Goal: Communication & Community: Participate in discussion

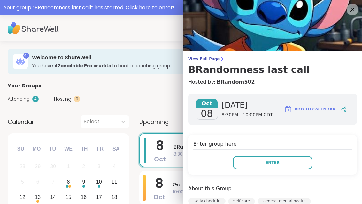
click at [294, 162] on button "Enter" at bounding box center [272, 162] width 79 height 13
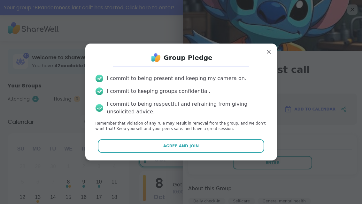
click at [220, 143] on button "Agree and Join" at bounding box center [181, 145] width 167 height 13
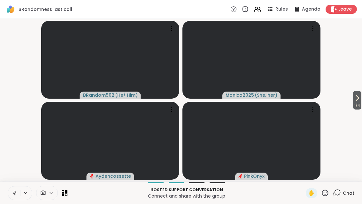
click at [354, 98] on icon at bounding box center [358, 98] width 8 height 8
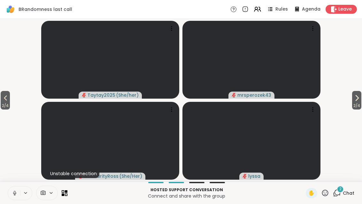
click at [357, 102] on span "2 / 4" at bounding box center [356, 106] width 9 height 8
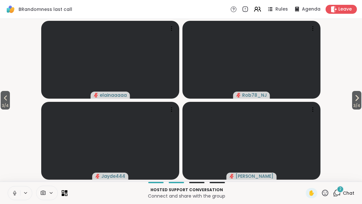
click at [340, 192] on span "2" at bounding box center [341, 188] width 2 height 5
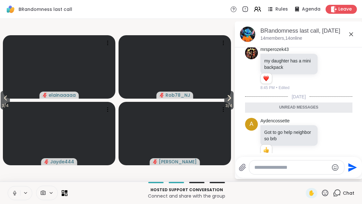
scroll to position [864, 0]
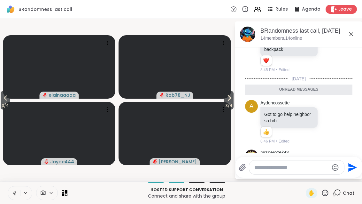
click at [351, 31] on icon at bounding box center [352, 34] width 8 height 8
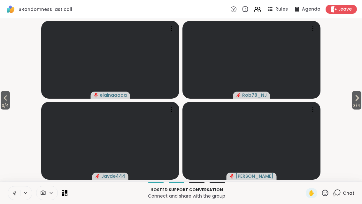
click at [1, 105] on span "3 / 4" at bounding box center [5, 106] width 9 height 8
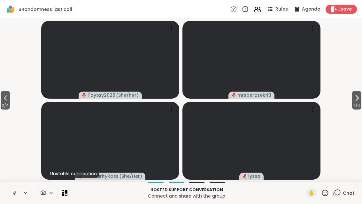
click at [4, 99] on icon at bounding box center [6, 98] width 8 height 8
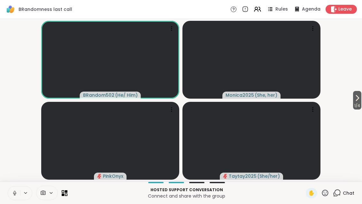
click at [360, 104] on span "1 / 4" at bounding box center [357, 106] width 8 height 8
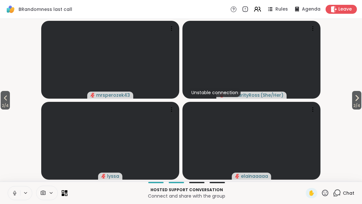
click at [361, 101] on button "2 / 4" at bounding box center [356, 100] width 9 height 19
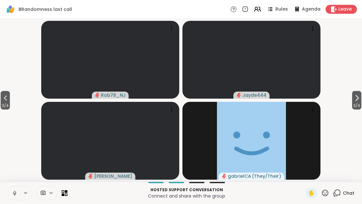
click at [346, 106] on video-player-container "3 / 4 3 / 4 Rob78_NJ Jayde444 [PERSON_NAME] ( They/Their )" at bounding box center [181, 99] width 355 height 157
click at [360, 103] on span "3 / 4" at bounding box center [356, 106] width 9 height 8
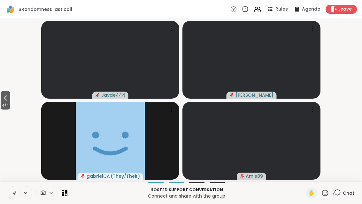
click at [1, 101] on button "4 / 4" at bounding box center [6, 100] width 10 height 19
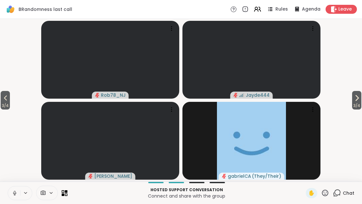
click at [1, 101] on button "3 / 4" at bounding box center [5, 100] width 9 height 19
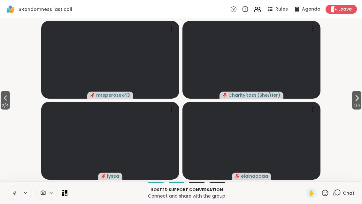
click at [67, 192] on icon at bounding box center [66, 191] width 3 height 3
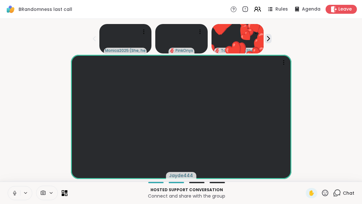
click at [329, 195] on icon at bounding box center [325, 193] width 8 height 8
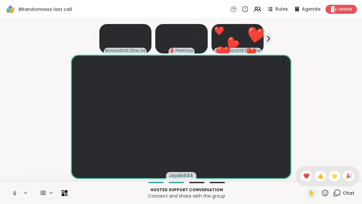
click at [311, 176] on div "❤️" at bounding box center [307, 176] width 12 height 10
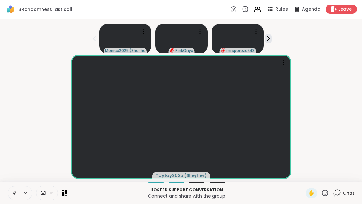
click at [63, 197] on div at bounding box center [38, 193] width 60 height 14
click at [13, 194] on icon at bounding box center [15, 193] width 6 height 6
click at [66, 194] on icon at bounding box center [65, 193] width 6 height 6
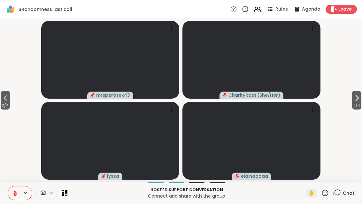
click at [361, 100] on button "2 / 4" at bounding box center [356, 100] width 9 height 19
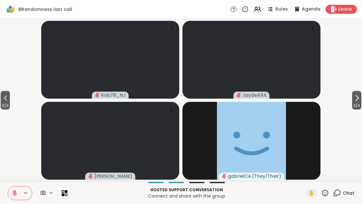
click at [361, 98] on button "3 / 4" at bounding box center [356, 100] width 9 height 19
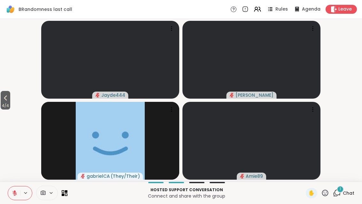
click at [343, 191] on div "1" at bounding box center [340, 189] width 7 height 7
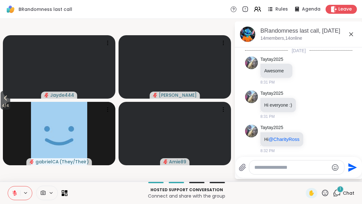
scroll to position [954, 0]
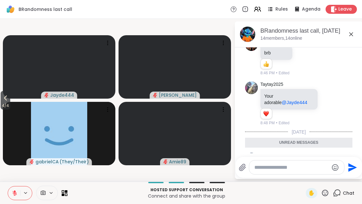
click at [351, 33] on icon at bounding box center [352, 34] width 4 height 4
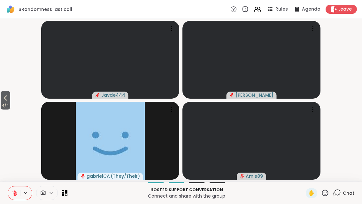
click at [2, 105] on span "4 / 4" at bounding box center [6, 106] width 10 height 8
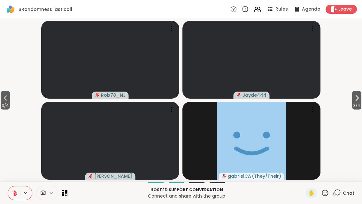
click at [2, 103] on span "3 / 4" at bounding box center [5, 106] width 9 height 8
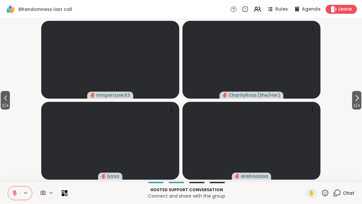
click at [2, 100] on button "2 / 4" at bounding box center [5, 100] width 9 height 19
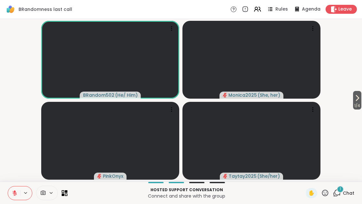
click at [344, 185] on div "Hosted support conversation Connect and share with the group ✋ 1 Chat" at bounding box center [181, 192] width 362 height 22
click at [342, 190] on div "1" at bounding box center [340, 189] width 7 height 7
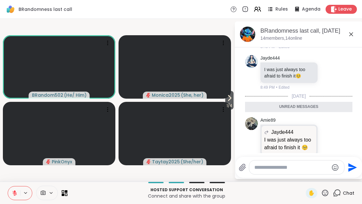
scroll to position [1039, 0]
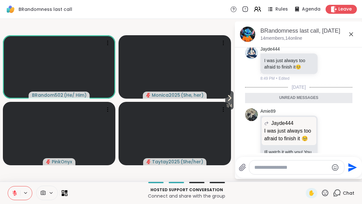
click at [352, 34] on icon at bounding box center [352, 34] width 4 height 4
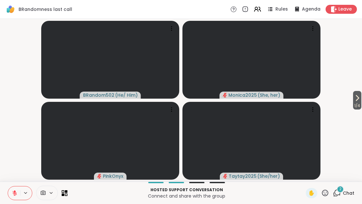
click at [345, 188] on div "2 Chat" at bounding box center [343, 193] width 21 height 10
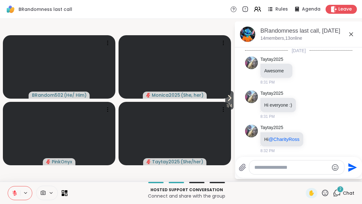
scroll to position [1306, 0]
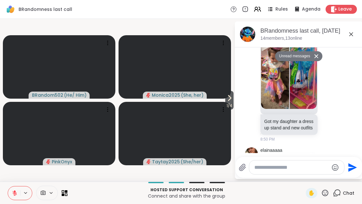
click at [332, 171] on icon at bounding box center [329, 174] width 6 height 6
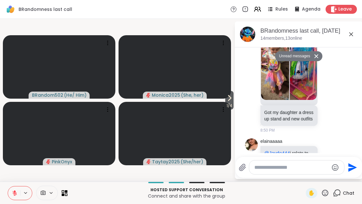
click at [279, 153] on button "Select Reaction: Heart" at bounding box center [278, 159] width 13 height 13
click at [355, 32] on icon at bounding box center [352, 34] width 8 height 8
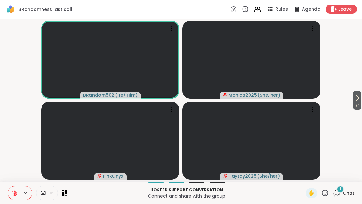
click at [335, 191] on icon at bounding box center [337, 193] width 8 height 8
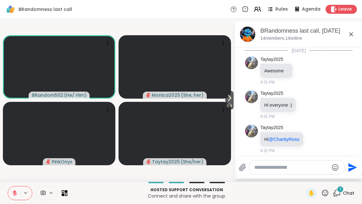
scroll to position [1395, 0]
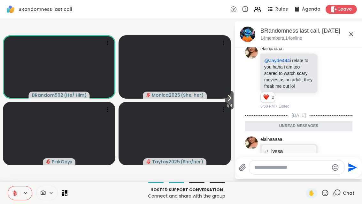
click at [341, 195] on icon at bounding box center [337, 193] width 8 height 8
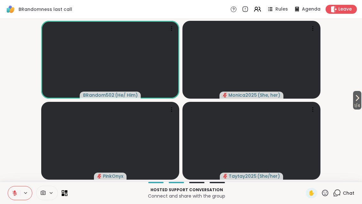
click at [351, 196] on div "Chat" at bounding box center [343, 193] width 21 height 10
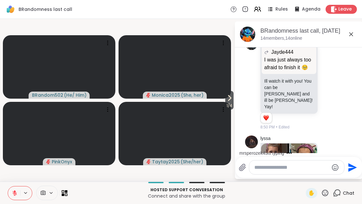
scroll to position [1099, 0]
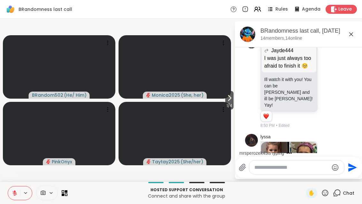
click at [276, 142] on img at bounding box center [275, 180] width 28 height 76
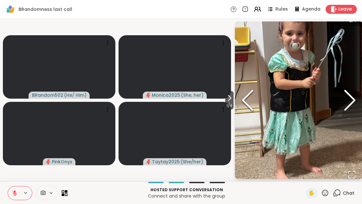
click at [353, 98] on polyline "Next Slide" at bounding box center [350, 100] width 10 height 19
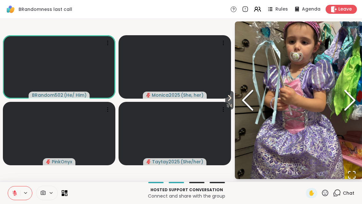
click at [348, 99] on icon "Next Slide" at bounding box center [350, 100] width 19 height 38
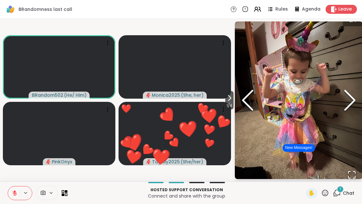
click at [19, 197] on button at bounding box center [14, 192] width 12 height 13
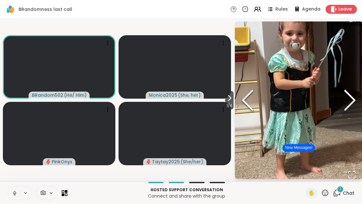
click at [362, 95] on button "Next Slide" at bounding box center [350, 100] width 26 height 70
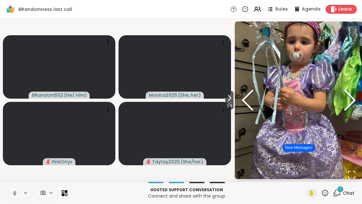
click at [343, 107] on icon "Next Slide" at bounding box center [350, 100] width 19 height 38
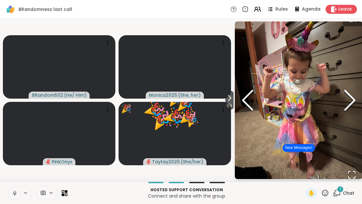
click at [357, 98] on icon "Next Slide" at bounding box center [350, 100] width 19 height 38
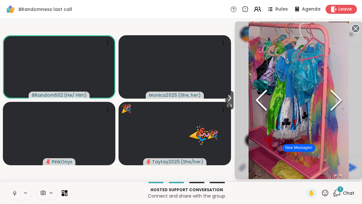
click at [346, 97] on icon "Next Slide" at bounding box center [336, 100] width 19 height 38
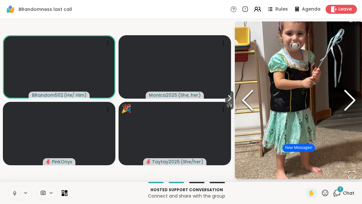
click at [352, 101] on icon "Next Slide" at bounding box center [350, 100] width 19 height 38
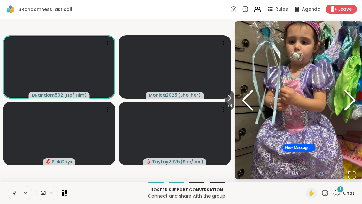
click at [349, 99] on icon "Next Slide" at bounding box center [350, 100] width 19 height 38
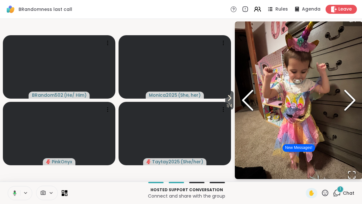
click at [344, 102] on icon "Next Slide" at bounding box center [350, 100] width 19 height 38
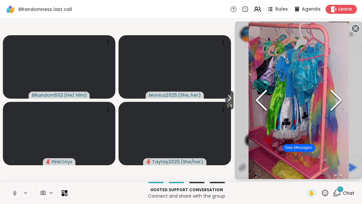
click at [346, 99] on icon "Next Slide" at bounding box center [336, 100] width 19 height 38
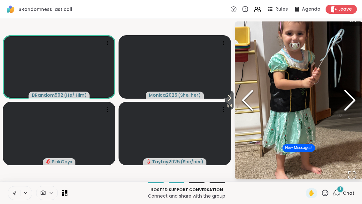
click at [347, 190] on span "Chat" at bounding box center [349, 193] width 12 height 6
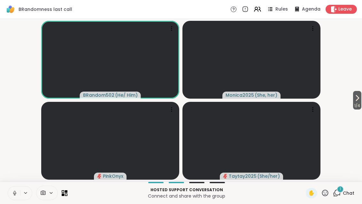
click at [348, 190] on span "Chat" at bounding box center [349, 193] width 12 height 6
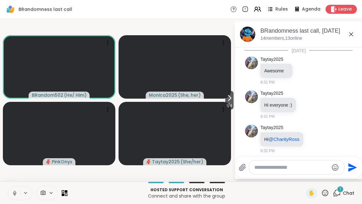
scroll to position [1515, 0]
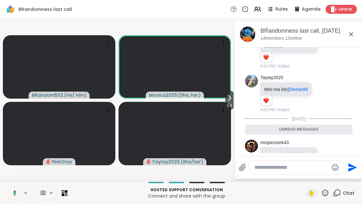
click at [17, 198] on button at bounding box center [13, 192] width 13 height 13
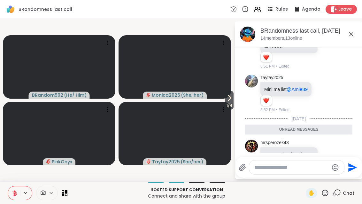
click at [15, 199] on button at bounding box center [14, 192] width 12 height 13
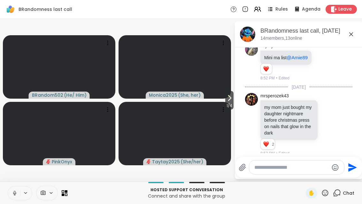
click at [13, 196] on button at bounding box center [14, 192] width 12 height 13
click at [5, 195] on div "Hosted support conversation Connect and share with the group ✋ Chat" at bounding box center [181, 192] width 362 height 22
click at [18, 196] on button at bounding box center [14, 192] width 12 height 13
click at [331, 180] on icon at bounding box center [329, 182] width 5 height 5
click at [255, 165] on button "Select Reaction: Joy" at bounding box center [250, 171] width 13 height 13
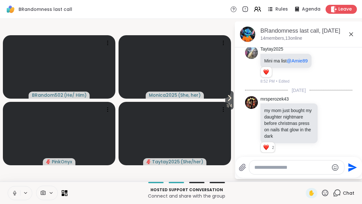
scroll to position [1556, 0]
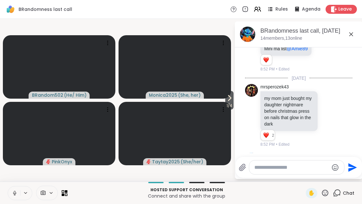
click at [352, 33] on icon at bounding box center [352, 34] width 4 height 4
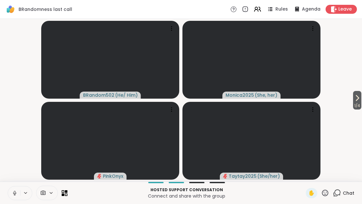
click at [360, 99] on icon at bounding box center [358, 98] width 8 height 8
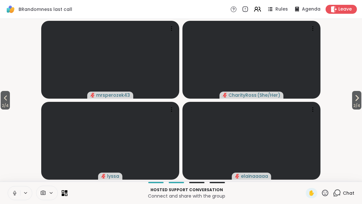
click at [361, 104] on span "2 / 4" at bounding box center [356, 106] width 9 height 8
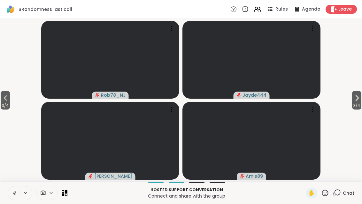
click at [15, 195] on icon at bounding box center [15, 193] width 6 height 6
click at [3, 102] on span "3 / 4" at bounding box center [5, 106] width 9 height 8
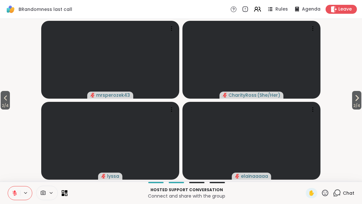
click at [5, 103] on span "2 / 4" at bounding box center [5, 106] width 9 height 8
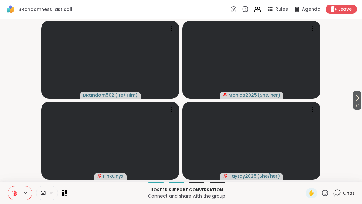
click at [359, 99] on icon at bounding box center [358, 98] width 8 height 8
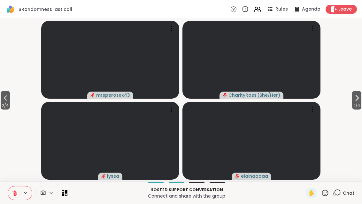
click at [361, 98] on button "2 / 4" at bounding box center [356, 100] width 9 height 19
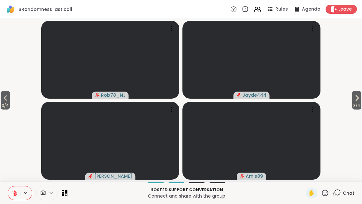
click at [357, 101] on icon at bounding box center [357, 98] width 8 height 8
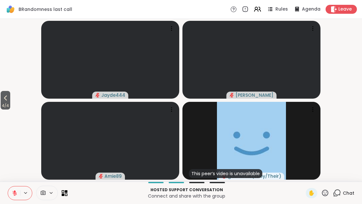
click at [62, 198] on div at bounding box center [38, 193] width 60 height 14
click at [10, 103] on span "4 / 4" at bounding box center [6, 106] width 10 height 8
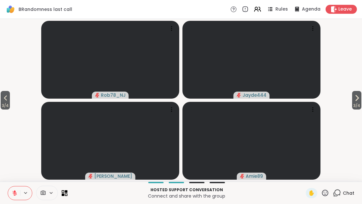
click at [4, 99] on icon at bounding box center [6, 98] width 8 height 8
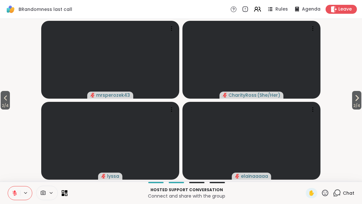
click at [2, 102] on span "2 / 4" at bounding box center [5, 106] width 9 height 8
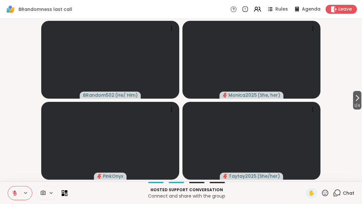
click at [344, 197] on div "Chat" at bounding box center [343, 193] width 21 height 10
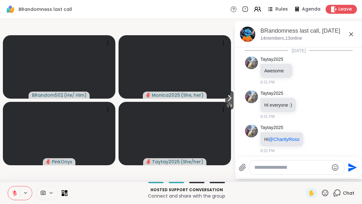
scroll to position [1850, 0]
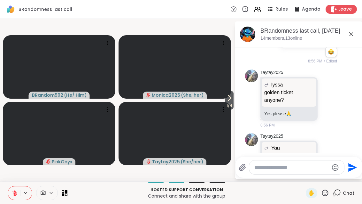
click at [285, 167] on textarea "Type your message" at bounding box center [292, 167] width 75 height 6
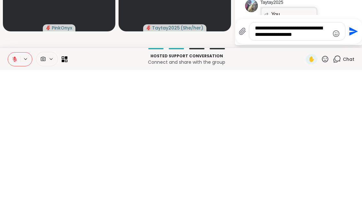
type textarea "**********"
click at [357, 158] on button "Send" at bounding box center [353, 165] width 14 height 14
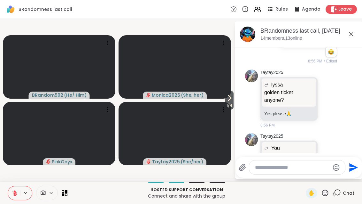
scroll to position [1897, 0]
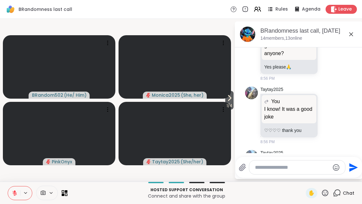
click at [354, 32] on icon at bounding box center [352, 34] width 8 height 8
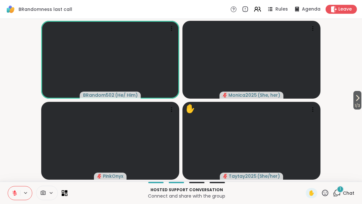
click at [347, 189] on div "1 Chat" at bounding box center [343, 193] width 21 height 10
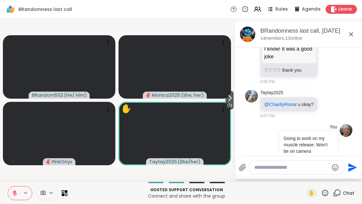
scroll to position [1949, 0]
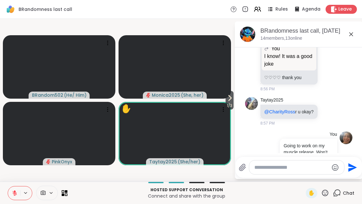
click at [341, 194] on div "Unread messages" at bounding box center [298, 199] width 107 height 10
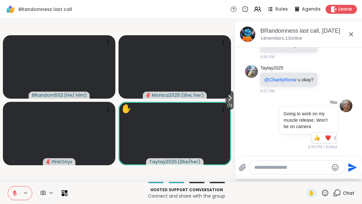
scroll to position [1998, 0]
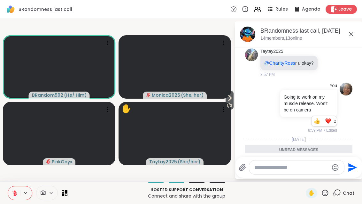
click at [351, 35] on icon at bounding box center [352, 34] width 4 height 4
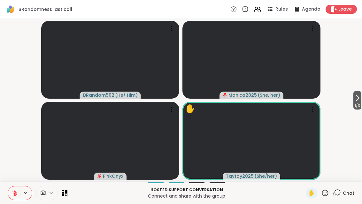
click at [20, 196] on button at bounding box center [14, 192] width 12 height 13
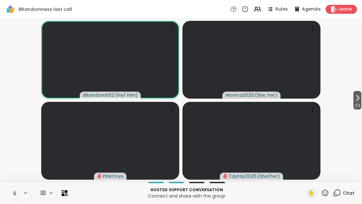
click at [15, 196] on button at bounding box center [14, 192] width 12 height 13
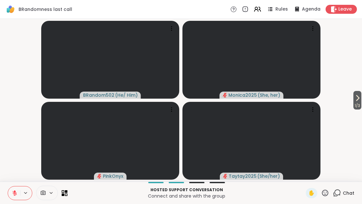
click at [360, 103] on span "1 / 3" at bounding box center [358, 106] width 8 height 8
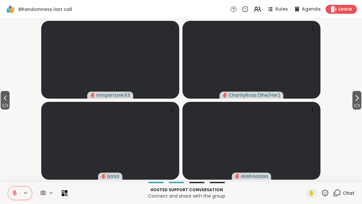
click at [357, 97] on icon at bounding box center [357, 97] width 3 height 5
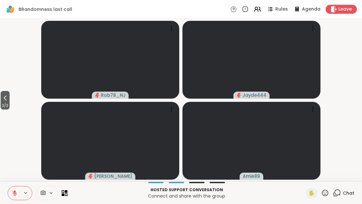
click at [66, 195] on icon at bounding box center [66, 194] width 3 height 3
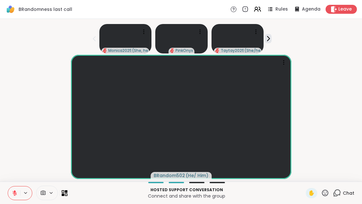
click at [12, 196] on button at bounding box center [14, 192] width 12 height 13
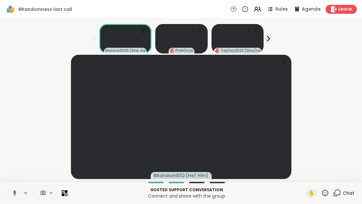
click at [11, 196] on button at bounding box center [13, 192] width 13 height 13
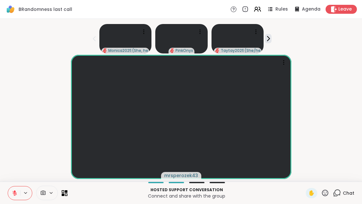
click at [14, 198] on button at bounding box center [14, 192] width 12 height 13
click at [336, 195] on icon at bounding box center [336, 194] width 4 height 4
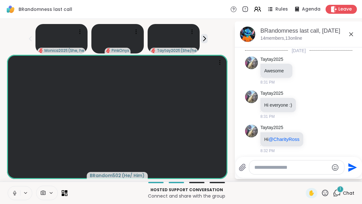
scroll to position [2038, 0]
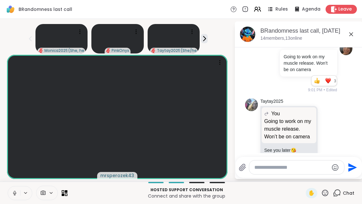
click at [332, 203] on icon at bounding box center [329, 208] width 5 height 5
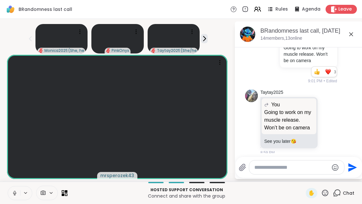
click at [281, 191] on div "Select Reaction: Heart" at bounding box center [278, 194] width 6 height 6
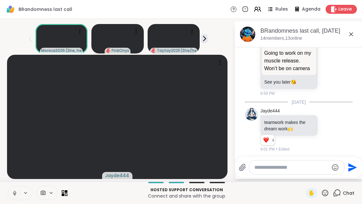
scroll to position [7, 0]
click at [355, 30] on icon at bounding box center [352, 34] width 8 height 8
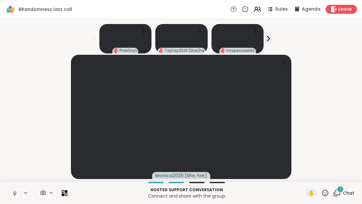
click at [343, 188] on div "1" at bounding box center [340, 189] width 7 height 7
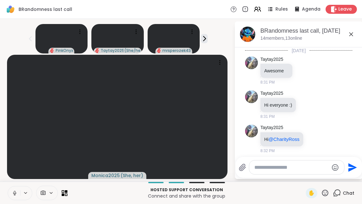
scroll to position [2164, 0]
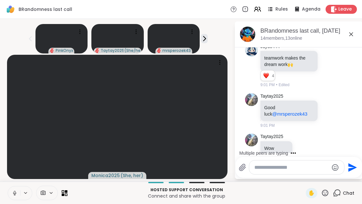
click at [344, 174] on div "Unread messages" at bounding box center [298, 179] width 107 height 10
click at [358, 30] on div "BRandomness last call, [DATE] members, 13 online" at bounding box center [309, 34] width 97 height 14
click at [352, 29] on div "BRandomness last call, [DATE] members, 13 online" at bounding box center [309, 34] width 97 height 14
click at [355, 30] on icon at bounding box center [352, 34] width 8 height 8
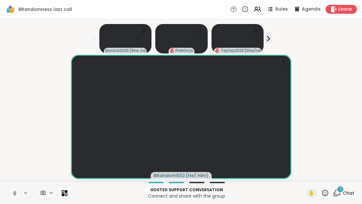
click at [343, 197] on div "2 Chat" at bounding box center [343, 193] width 21 height 10
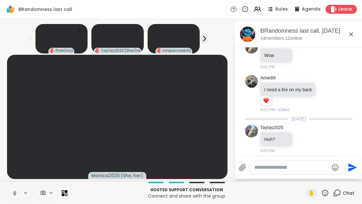
scroll to position [2252, 0]
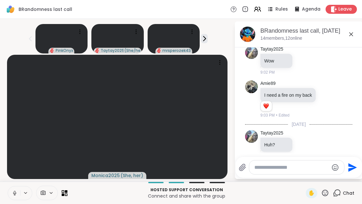
click at [355, 30] on icon at bounding box center [352, 34] width 8 height 8
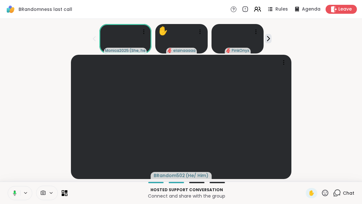
click at [268, 35] on icon at bounding box center [268, 38] width 7 height 7
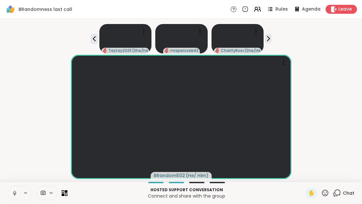
click at [268, 35] on icon at bounding box center [268, 38] width 7 height 7
click at [267, 35] on icon at bounding box center [268, 38] width 7 height 7
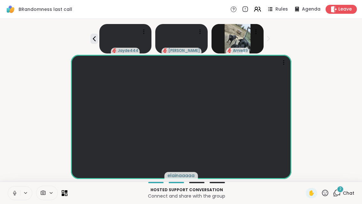
click at [344, 189] on div "2" at bounding box center [340, 189] width 7 height 7
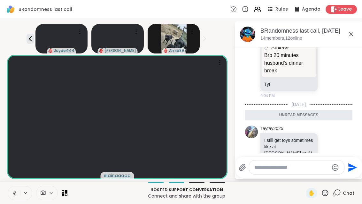
scroll to position [2431, 0]
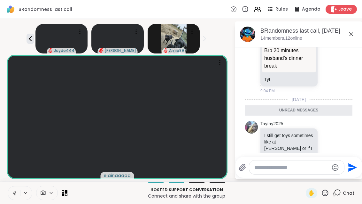
click at [355, 30] on icon at bounding box center [352, 34] width 8 height 8
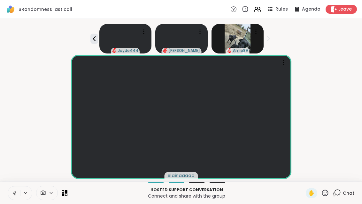
click at [15, 189] on button at bounding box center [14, 192] width 12 height 13
click at [10, 188] on button at bounding box center [14, 192] width 12 height 13
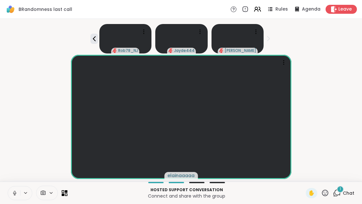
click at [345, 195] on span "Chat" at bounding box center [349, 193] width 12 height 6
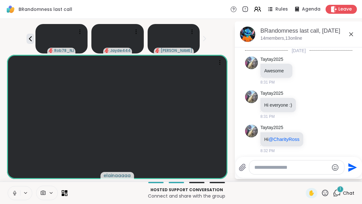
scroll to position [2487, 0]
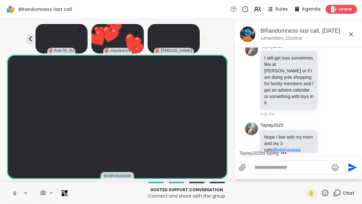
click at [355, 30] on icon at bounding box center [352, 34] width 8 height 8
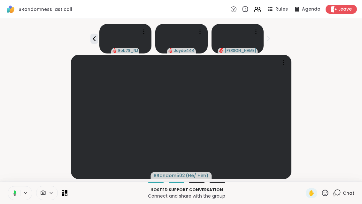
click at [66, 194] on icon at bounding box center [65, 193] width 6 height 6
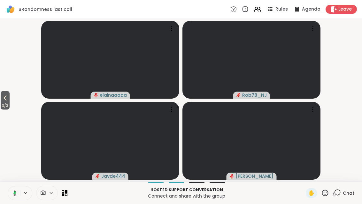
scroll to position [0, 0]
click at [13, 184] on div "Hosted support conversation Connect and share with the group ✋ Chat" at bounding box center [181, 192] width 362 height 22
click at [17, 191] on icon at bounding box center [15, 193] width 6 height 6
click at [62, 195] on icon at bounding box center [63, 194] width 3 height 3
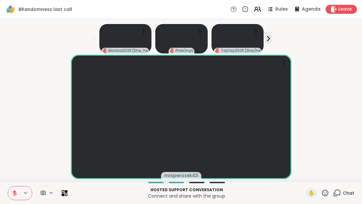
click at [328, 190] on icon at bounding box center [325, 192] width 6 height 6
click at [304, 178] on span "❤️" at bounding box center [307, 176] width 6 height 8
click at [15, 198] on button at bounding box center [14, 192] width 12 height 13
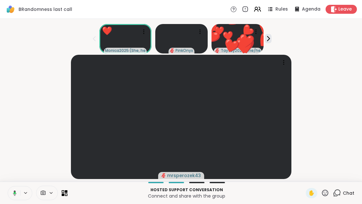
click at [13, 197] on button at bounding box center [13, 192] width 13 height 13
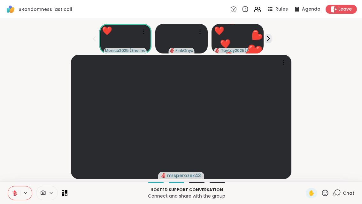
click at [15, 195] on icon at bounding box center [15, 193] width 6 height 6
click at [12, 190] on button at bounding box center [14, 192] width 12 height 13
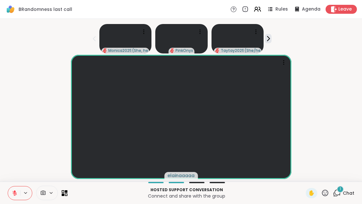
click at [341, 195] on icon at bounding box center [337, 193] width 8 height 8
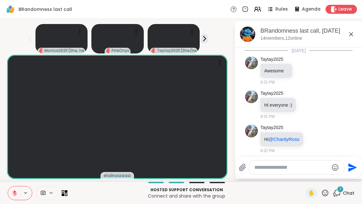
scroll to position [2521, 0]
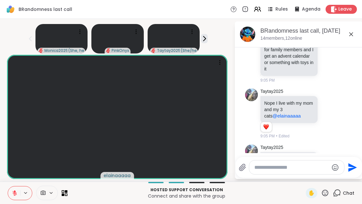
click at [351, 32] on div "BRandomness last call, [DATE]" at bounding box center [309, 31] width 97 height 8
click at [355, 33] on icon at bounding box center [352, 34] width 8 height 8
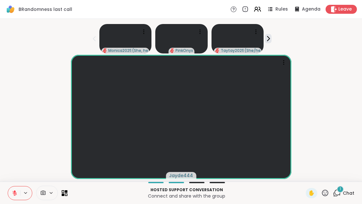
click at [344, 189] on div "1" at bounding box center [340, 189] width 7 height 7
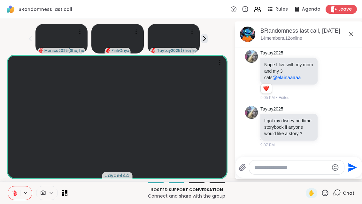
scroll to position [2561, 0]
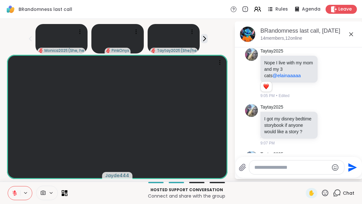
click at [355, 35] on icon at bounding box center [352, 34] width 8 height 8
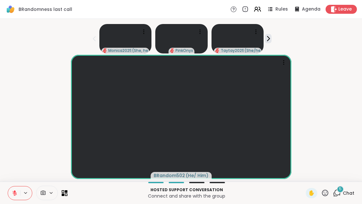
click at [344, 189] on div "5" at bounding box center [340, 189] width 7 height 7
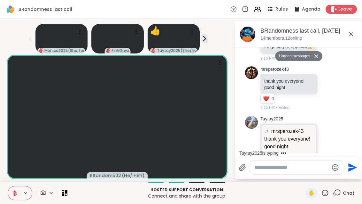
scroll to position [2793, 0]
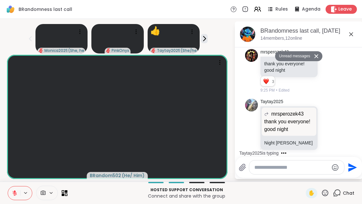
click at [355, 34] on icon at bounding box center [352, 34] width 8 height 8
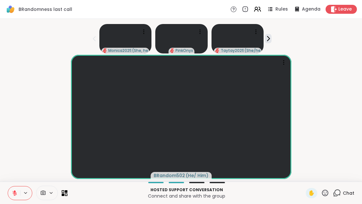
scroll to position [7, 0]
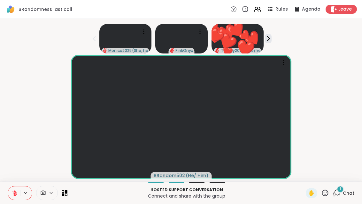
click at [342, 188] on div "1" at bounding box center [340, 189] width 7 height 7
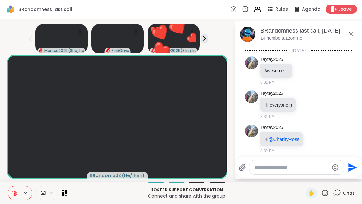
scroll to position [2816, 0]
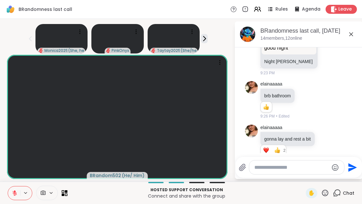
click at [358, 31] on div "BRandomness last call, [DATE] members, 12 online" at bounding box center [309, 34] width 97 height 14
click at [355, 30] on icon at bounding box center [352, 34] width 8 height 8
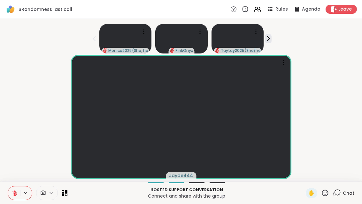
click at [328, 193] on icon at bounding box center [325, 193] width 8 height 8
click at [304, 176] on span "❤️" at bounding box center [307, 176] width 6 height 8
click at [85, 197] on p "Connect and share with the group" at bounding box center [186, 196] width 231 height 6
click at [65, 194] on icon at bounding box center [66, 194] width 3 height 3
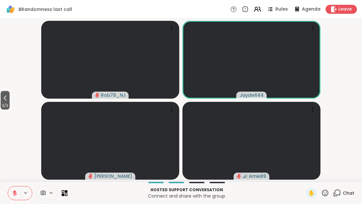
scroll to position [0, 0]
click at [1, 95] on button "3 / 3" at bounding box center [5, 100] width 9 height 19
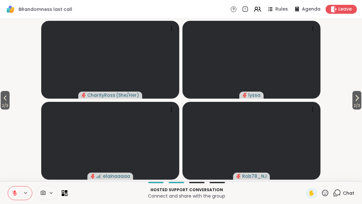
click at [7, 96] on icon at bounding box center [5, 97] width 3 height 5
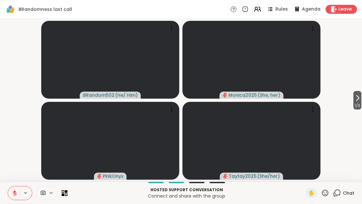
click at [361, 106] on span "1 / 3" at bounding box center [358, 106] width 8 height 8
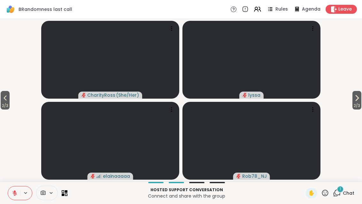
click at [361, 101] on button "2 / 3" at bounding box center [357, 100] width 9 height 19
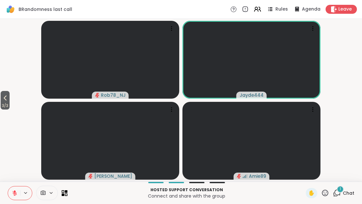
click at [345, 195] on span "Chat" at bounding box center [349, 193] width 12 height 6
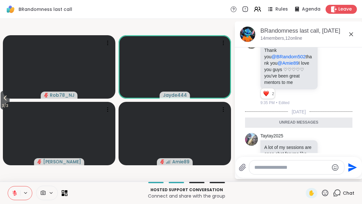
scroll to position [2963, 0]
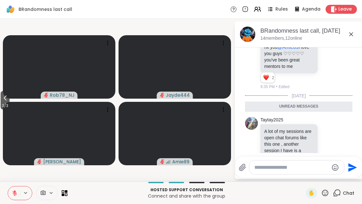
click at [328, 183] on icon at bounding box center [329, 186] width 6 height 6
click at [282, 170] on button "Select Reaction: Heart" at bounding box center [278, 176] width 13 height 13
click at [350, 43] on div "BRandomness last call, [DATE] members, 12 online" at bounding box center [299, 34] width 128 height 26
click at [351, 36] on icon at bounding box center [352, 34] width 8 height 8
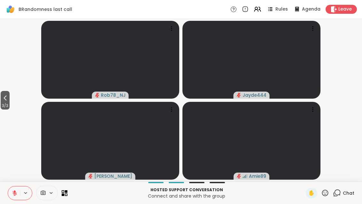
click at [1, 98] on button "3 / 3" at bounding box center [5, 100] width 9 height 19
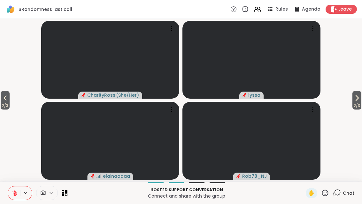
click at [10, 95] on button "2 / 3" at bounding box center [5, 100] width 9 height 19
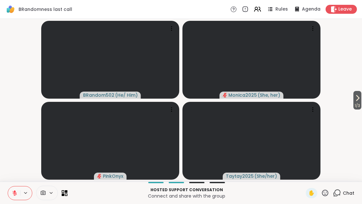
click at [10, 196] on button at bounding box center [14, 192] width 12 height 13
click at [361, 97] on button "1 / 3" at bounding box center [358, 100] width 8 height 19
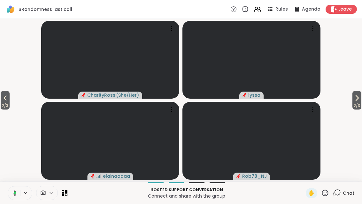
click at [353, 104] on span "2 / 3" at bounding box center [357, 106] width 9 height 8
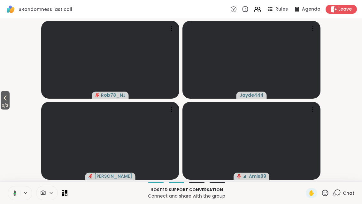
click at [2, 96] on button "3 / 3" at bounding box center [5, 100] width 9 height 19
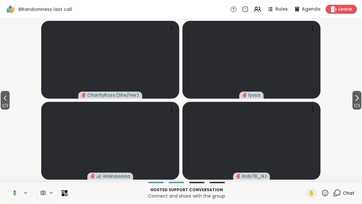
click at [3, 101] on icon at bounding box center [5, 98] width 8 height 8
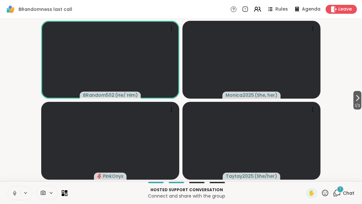
click at [18, 195] on button at bounding box center [14, 192] width 12 height 13
click at [338, 196] on icon at bounding box center [337, 193] width 8 height 8
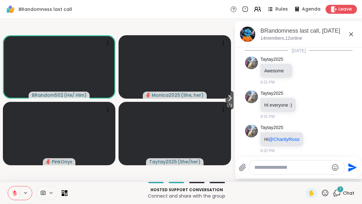
scroll to position [3006, 0]
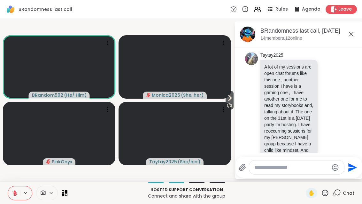
click at [355, 35] on icon at bounding box center [352, 34] width 8 height 8
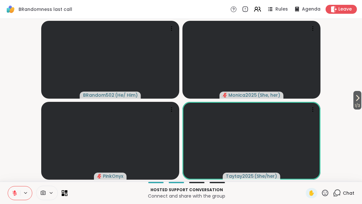
click at [361, 105] on span "1 / 3" at bounding box center [358, 106] width 8 height 8
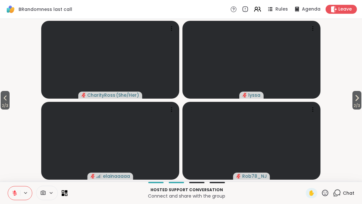
click at [361, 104] on span "2 / 3" at bounding box center [357, 106] width 9 height 8
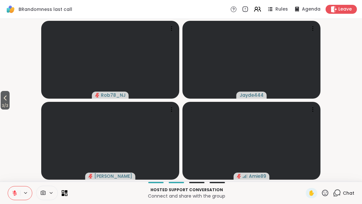
click at [65, 192] on icon at bounding box center [66, 191] width 3 height 3
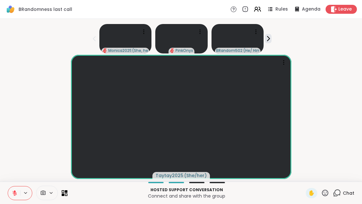
click at [15, 194] on icon at bounding box center [14, 193] width 4 height 4
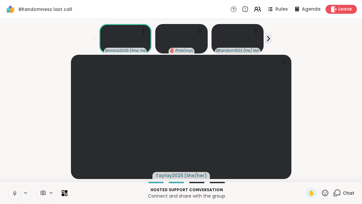
click at [9, 190] on button at bounding box center [14, 192] width 12 height 13
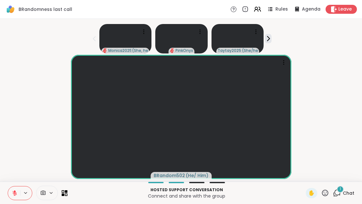
click at [336, 191] on icon at bounding box center [337, 193] width 8 height 8
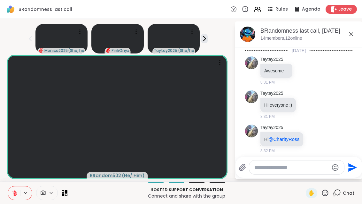
scroll to position [3047, 0]
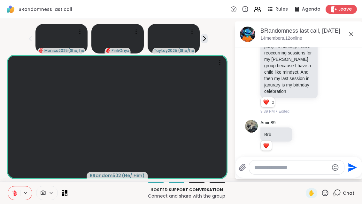
scroll to position [3095, 0]
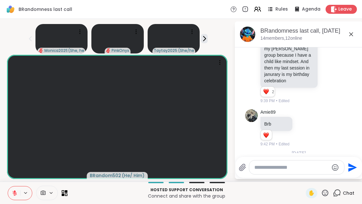
click at [339, 159] on div "CharityRoss good night everyone. sleep well 9:45 PM" at bounding box center [300, 177] width 78 height 36
click at [339, 172] on icon at bounding box center [336, 176] width 6 height 8
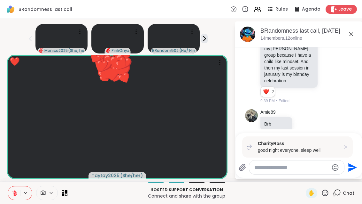
click at [349, 144] on icon at bounding box center [346, 147] width 6 height 6
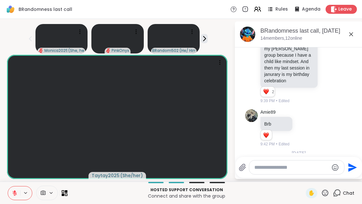
click at [325, 172] on div at bounding box center [322, 176] width 6 height 8
click at [339, 159] on div "CharityRoss good night everyone. sleep well 9:45 PM" at bounding box center [300, 177] width 78 height 36
click at [332, 173] on icon at bounding box center [329, 176] width 6 height 6
click at [281, 163] on div "Select Reaction: Heart" at bounding box center [278, 166] width 6 height 6
click at [326, 196] on icon at bounding box center [325, 192] width 6 height 6
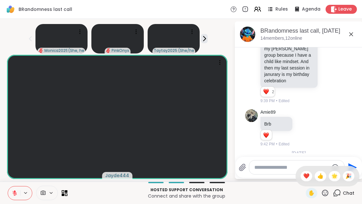
click at [307, 175] on span "❤️" at bounding box center [307, 176] width 6 height 8
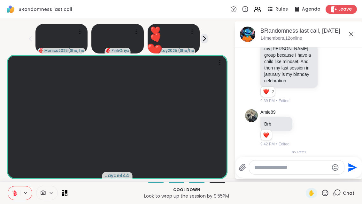
click at [324, 195] on icon at bounding box center [325, 193] width 8 height 8
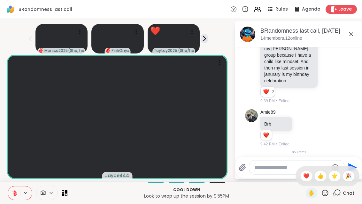
click at [305, 176] on span "❤️" at bounding box center [307, 176] width 6 height 8
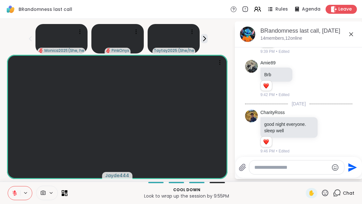
scroll to position [3153, 0]
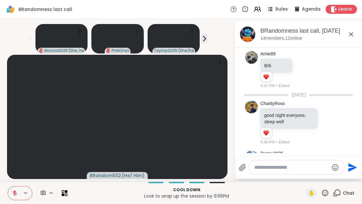
click at [326, 195] on icon at bounding box center [325, 193] width 8 height 8
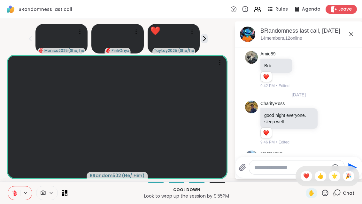
click at [304, 180] on div "❤️" at bounding box center [307, 176] width 12 height 10
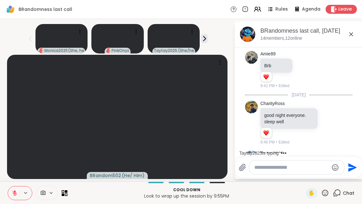
click at [16, 191] on icon at bounding box center [15, 193] width 6 height 6
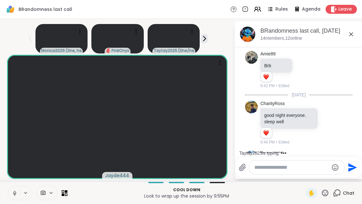
click at [18, 189] on button at bounding box center [14, 192] width 12 height 13
click at [12, 192] on button at bounding box center [14, 192] width 12 height 13
click at [17, 196] on button at bounding box center [14, 192] width 12 height 13
click at [12, 196] on button at bounding box center [14, 192] width 12 height 13
click at [7, 179] on video at bounding box center [117, 117] width 221 height 124
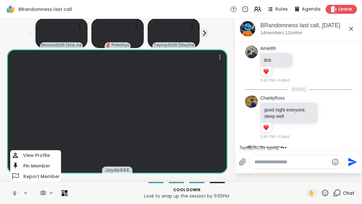
click at [16, 192] on icon at bounding box center [15, 193] width 6 height 6
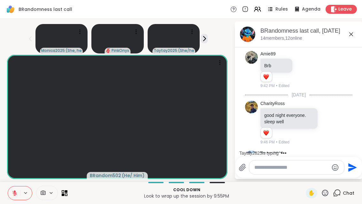
scroll to position [3213, 0]
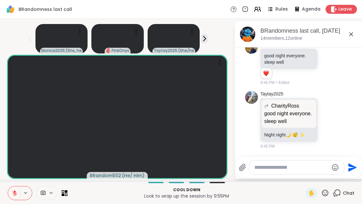
click at [9, 197] on button at bounding box center [14, 192] width 12 height 13
click at [12, 195] on icon at bounding box center [15, 193] width 6 height 6
click at [67, 195] on icon at bounding box center [66, 194] width 3 height 3
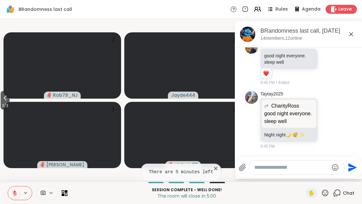
scroll to position [0, 0]
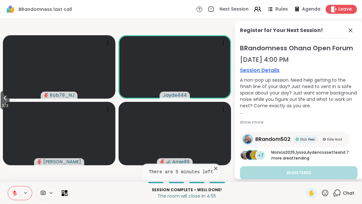
click at [359, 26] on div "Register for Your Next Session! BRandomness Ohana Open Forum [DATE] 4:00 PM Ses…" at bounding box center [299, 99] width 128 height 157
click at [356, 27] on div "Register for Your Next Session!" at bounding box center [299, 33] width 118 height 12
click at [351, 32] on icon at bounding box center [351, 31] width 8 height 8
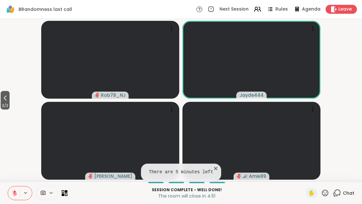
click at [1, 99] on button "3 / 3" at bounding box center [5, 100] width 9 height 19
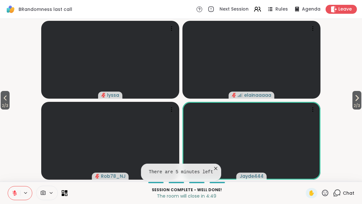
click at [10, 101] on button "2 / 3" at bounding box center [5, 100] width 9 height 19
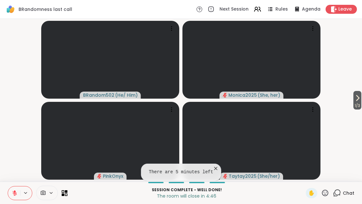
click at [63, 198] on div at bounding box center [38, 193] width 60 height 14
click at [66, 194] on icon at bounding box center [65, 193] width 6 height 6
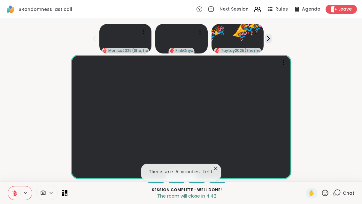
click at [322, 196] on icon at bounding box center [325, 193] width 8 height 8
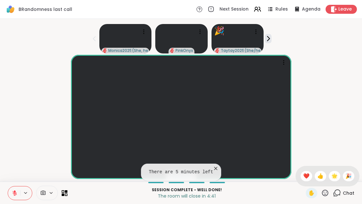
click at [304, 176] on span "❤️" at bounding box center [307, 176] width 6 height 8
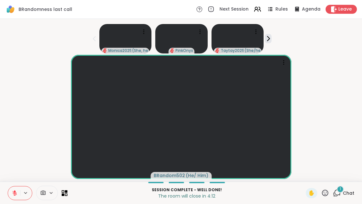
click at [341, 191] on span "1" at bounding box center [340, 188] width 1 height 5
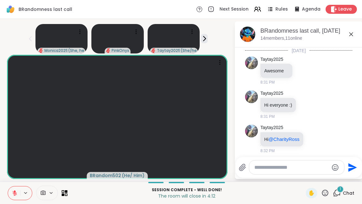
scroll to position [3261, 0]
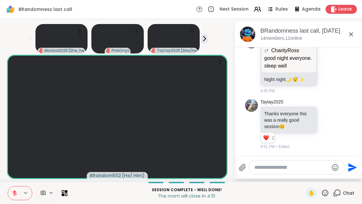
click at [326, 195] on icon at bounding box center [325, 193] width 8 height 8
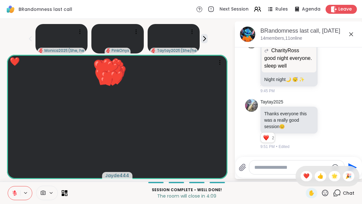
click at [307, 175] on span "❤️" at bounding box center [307, 176] width 6 height 8
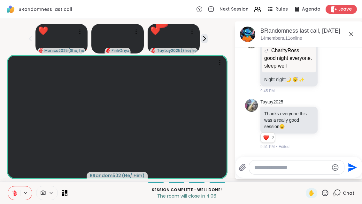
click at [358, 26] on div "BRandomness last call, [DATE] members, 11 online" at bounding box center [299, 34] width 128 height 26
click at [355, 35] on icon at bounding box center [352, 34] width 8 height 8
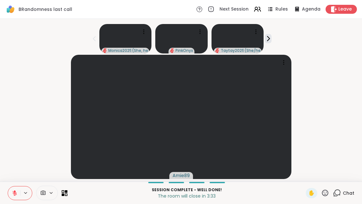
click at [13, 191] on icon at bounding box center [15, 193] width 6 height 6
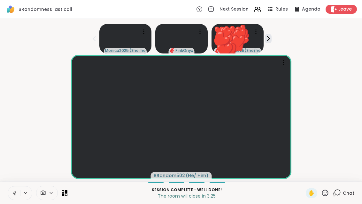
click at [20, 195] on button at bounding box center [14, 192] width 12 height 13
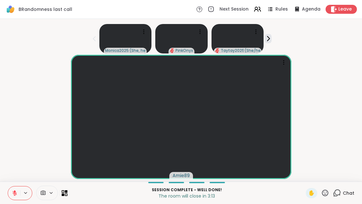
click at [64, 197] on div at bounding box center [38, 193] width 60 height 14
click at [71, 191] on p "Session Complete - well done!" at bounding box center [186, 190] width 231 height 6
click at [66, 194] on icon at bounding box center [65, 193] width 6 height 6
click at [69, 197] on div "Session Complete - well done! The room will close in 3:11 ✋ Chat" at bounding box center [181, 192] width 362 height 22
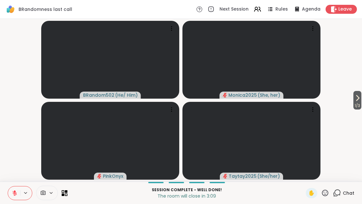
click at [361, 101] on button "1 / 3" at bounding box center [358, 100] width 8 height 19
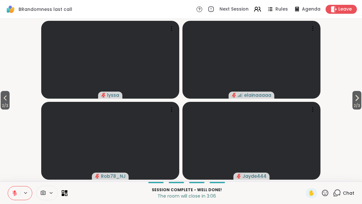
click at [349, 103] on video-player-container "2 / 3 2 / 3 lyssa elainaaaaa Rob78_NJ Jayde444" at bounding box center [181, 99] width 355 height 157
click at [358, 101] on icon at bounding box center [357, 98] width 8 height 8
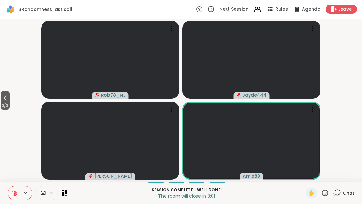
click at [0, 87] on div "3 / 3 Rob78_NJ Jayde444 [PERSON_NAME] Amie89" at bounding box center [181, 100] width 362 height 162
click at [1, 100] on button "3 / 3" at bounding box center [5, 100] width 9 height 19
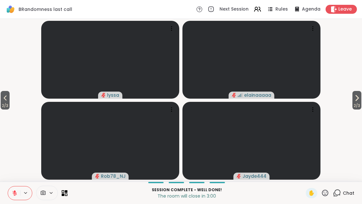
click at [4, 98] on icon at bounding box center [5, 98] width 8 height 8
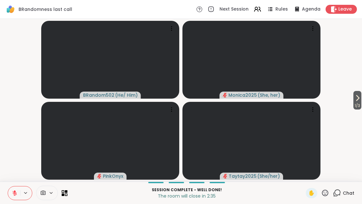
click at [360, 101] on icon at bounding box center [358, 98] width 8 height 8
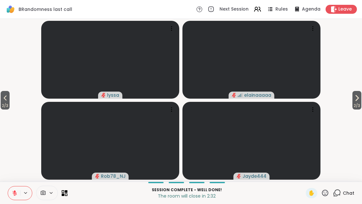
click at [354, 99] on icon at bounding box center [357, 98] width 8 height 8
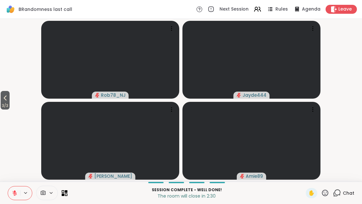
click at [62, 196] on div at bounding box center [38, 193] width 60 height 14
click at [67, 191] on icon at bounding box center [66, 191] width 3 height 3
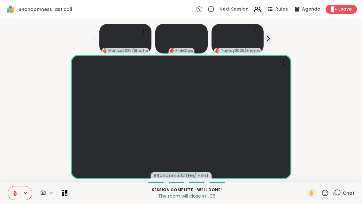
click at [326, 195] on icon at bounding box center [325, 193] width 8 height 8
click at [310, 172] on div "❤️" at bounding box center [307, 176] width 12 height 10
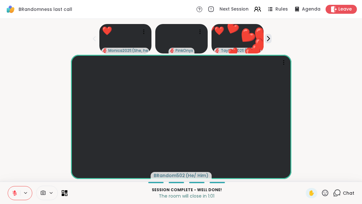
click at [65, 195] on icon at bounding box center [66, 194] width 3 height 3
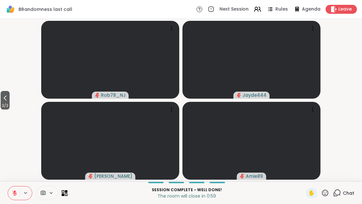
click at [8, 95] on icon at bounding box center [5, 98] width 8 height 8
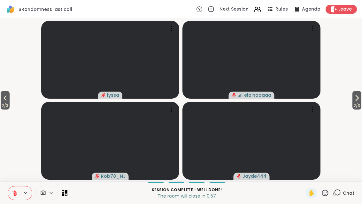
click at [5, 99] on icon at bounding box center [5, 98] width 8 height 8
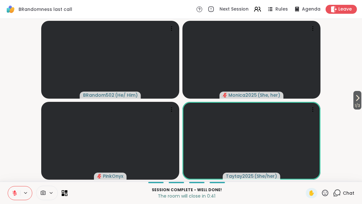
click at [361, 94] on button "1 / 3" at bounding box center [358, 100] width 8 height 19
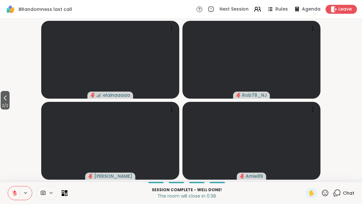
click at [344, 12] on span "Leave" at bounding box center [345, 9] width 13 height 6
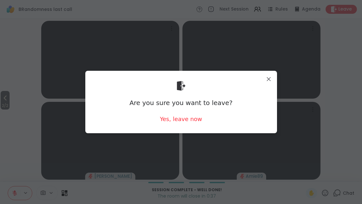
click at [188, 117] on div "Yes, leave now" at bounding box center [181, 119] width 42 height 8
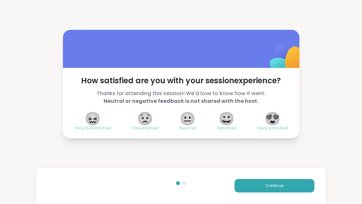
click at [284, 120] on div "😍 Very Satisfied" at bounding box center [273, 122] width 30 height 18
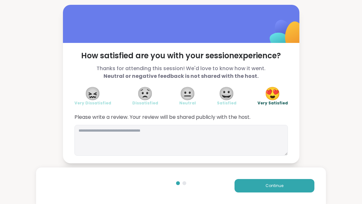
click at [298, 184] on button "Continue" at bounding box center [275, 185] width 80 height 13
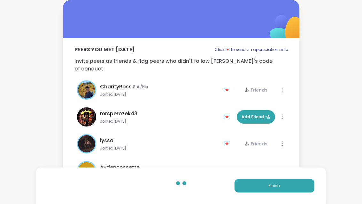
click at [300, 187] on button "Finish" at bounding box center [275, 185] width 80 height 13
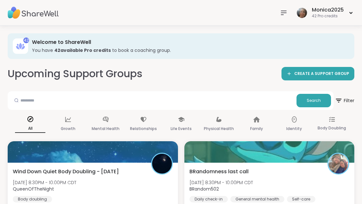
click at [298, 176] on div "BRandomness last call [DATE] 8:30PM - 10:00PM CDT BRandom502 Daily check-in Gen…" at bounding box center [270, 185] width 160 height 35
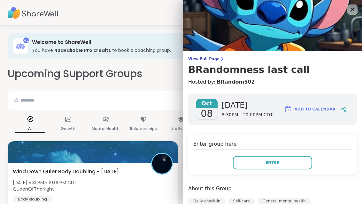
click at [360, 6] on img at bounding box center [272, 25] width 179 height 51
click at [356, 8] on icon at bounding box center [353, 10] width 8 height 8
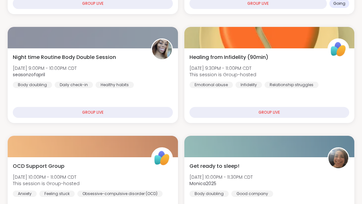
scroll to position [223, 0]
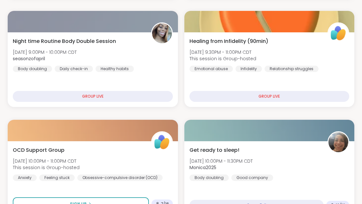
click at [307, 172] on div "Get ready to sleep! [DATE] 10:00PM - 11:30PM CDT Monica2025 Body doubling Good …" at bounding box center [270, 163] width 160 height 35
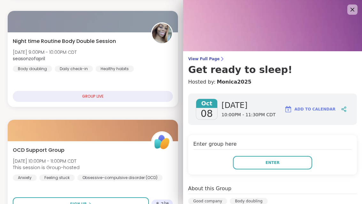
click at [296, 167] on button "Enter" at bounding box center [272, 162] width 79 height 13
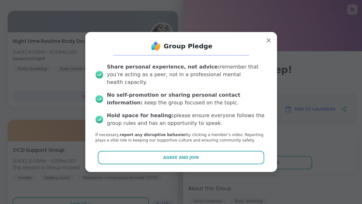
click at [258, 164] on button "Agree and Join" at bounding box center [181, 157] width 167 height 13
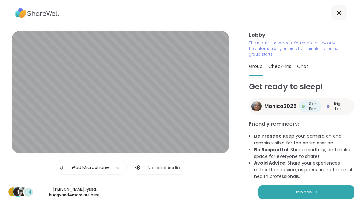
click at [305, 199] on button "Join now" at bounding box center [307, 191] width 96 height 13
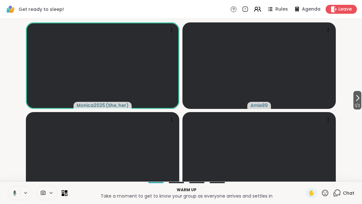
click at [361, 102] on icon at bounding box center [358, 98] width 8 height 8
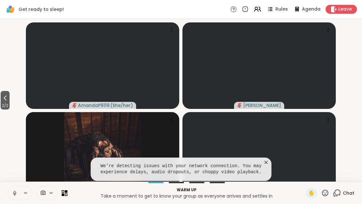
click at [265, 165] on icon at bounding box center [266, 162] width 6 height 6
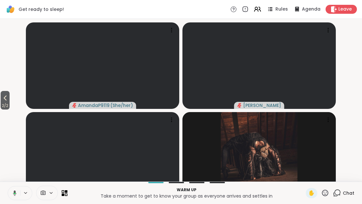
click at [7, 100] on icon at bounding box center [5, 97] width 3 height 5
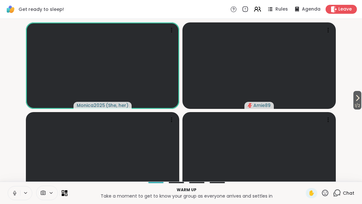
click at [361, 104] on button "1 / 2" at bounding box center [358, 100] width 8 height 19
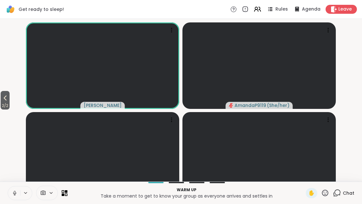
click at [1, 109] on span "2 / 2" at bounding box center [5, 106] width 9 height 8
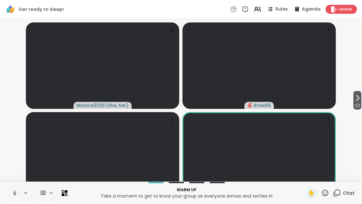
click at [362, 109] on button "1 / 2" at bounding box center [358, 100] width 8 height 19
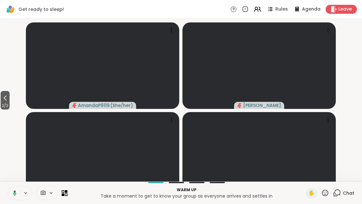
click at [10, 107] on button "2 / 2" at bounding box center [5, 100] width 9 height 19
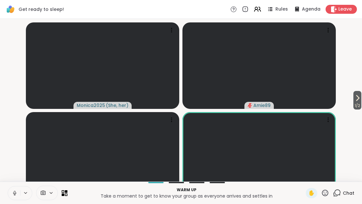
click at [361, 102] on icon at bounding box center [358, 98] width 8 height 8
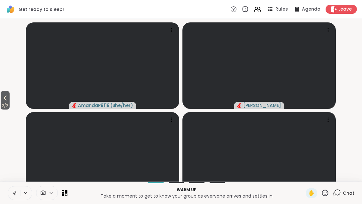
click at [10, 106] on button "2 / 2" at bounding box center [5, 100] width 9 height 19
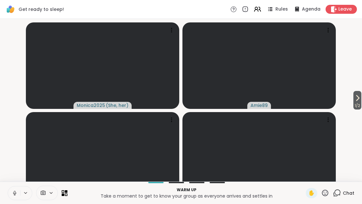
click at [361, 107] on button "1 / 2" at bounding box center [358, 100] width 8 height 19
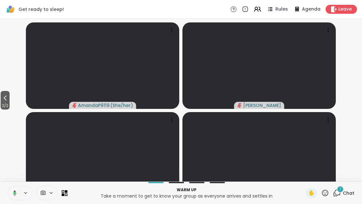
click at [343, 193] on div "1" at bounding box center [340, 189] width 7 height 7
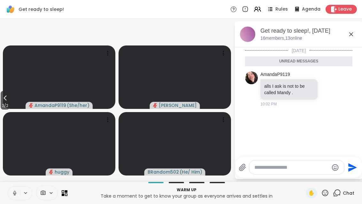
click at [359, 32] on div "Get ready to sleep!, [DATE] members, 13 online" at bounding box center [299, 34] width 128 height 26
click at [352, 35] on icon at bounding box center [352, 34] width 8 height 8
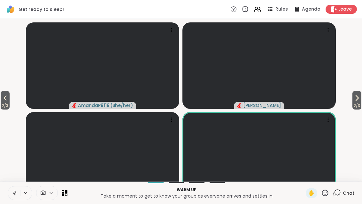
click at [10, 109] on span "2 / 3" at bounding box center [5, 106] width 9 height 8
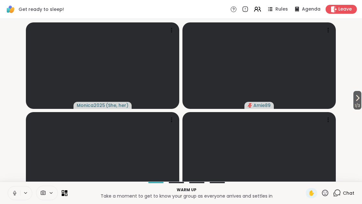
click at [12, 113] on video-player-container "1 / 3 Monica2025 ( She, her ) Amie89 Manda4444 [PERSON_NAME]" at bounding box center [181, 99] width 355 height 157
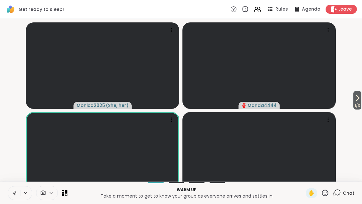
click at [360, 102] on icon at bounding box center [358, 98] width 8 height 8
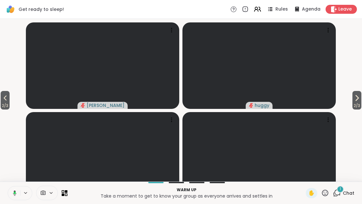
click at [358, 109] on span "2 / 3" at bounding box center [357, 106] width 9 height 8
click at [1, 109] on span "3 / 3" at bounding box center [5, 106] width 9 height 8
click at [344, 196] on span "Chat" at bounding box center [349, 193] width 12 height 6
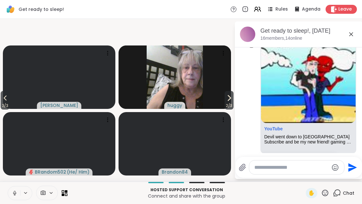
scroll to position [86, 0]
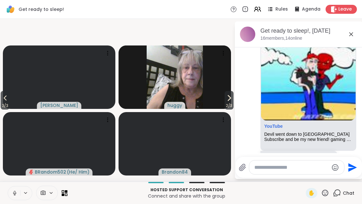
click at [354, 31] on icon at bounding box center [352, 34] width 8 height 8
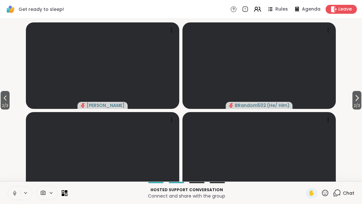
click at [361, 104] on button "2 / 3" at bounding box center [357, 100] width 9 height 19
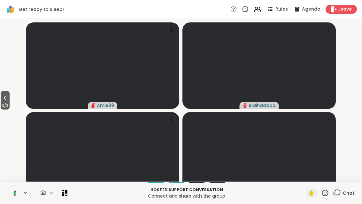
click at [10, 108] on button "3 / 3" at bounding box center [5, 100] width 9 height 19
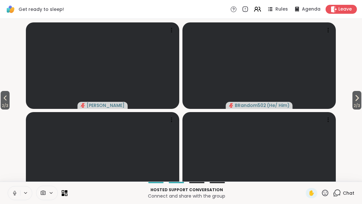
click at [4, 109] on span "2 / 3" at bounding box center [5, 106] width 9 height 8
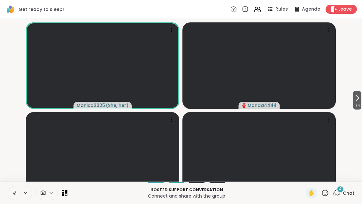
click at [288, 11] on span "Rules" at bounding box center [282, 9] width 12 height 6
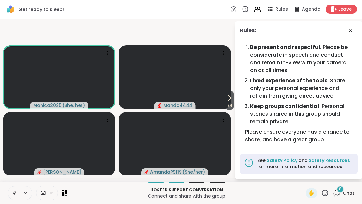
click at [352, 32] on icon at bounding box center [351, 31] width 8 height 8
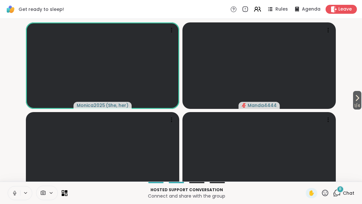
click at [361, 107] on button "1 / 4" at bounding box center [357, 100] width 8 height 19
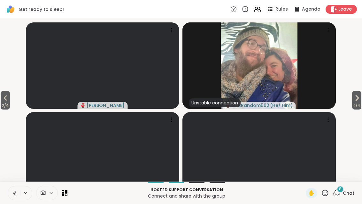
click at [360, 109] on span "2 / 4" at bounding box center [356, 106] width 9 height 8
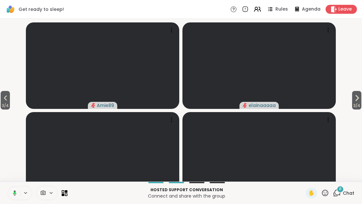
click at [361, 109] on span "3 / 4" at bounding box center [356, 106] width 9 height 8
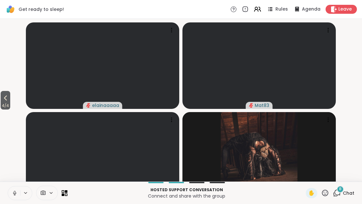
click at [4, 102] on icon at bounding box center [6, 98] width 8 height 8
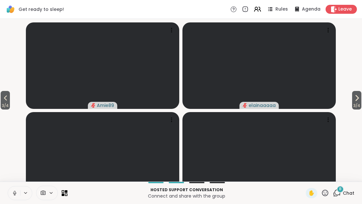
click at [347, 113] on video-player-container "3 / 4 3 / 4 Amie89 elainaaaaa Mat83 Rob78_NJ" at bounding box center [181, 99] width 355 height 157
click at [360, 109] on span "3 / 4" at bounding box center [356, 106] width 9 height 8
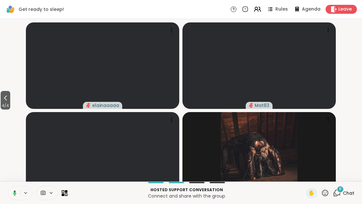
click at [2, 109] on span "4 / 4" at bounding box center [6, 106] width 10 height 8
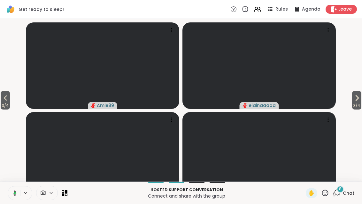
click at [2, 109] on span "3 / 4" at bounding box center [5, 106] width 9 height 8
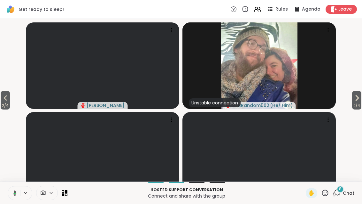
click at [5, 102] on icon at bounding box center [6, 98] width 8 height 8
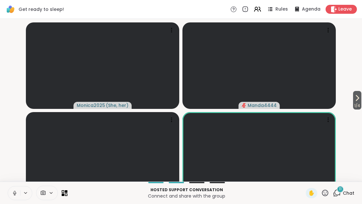
click at [344, 196] on span "Chat" at bounding box center [349, 193] width 12 height 6
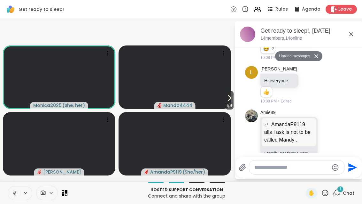
scroll to position [741, 0]
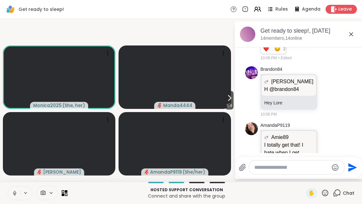
click at [229, 102] on icon at bounding box center [230, 98] width 8 height 8
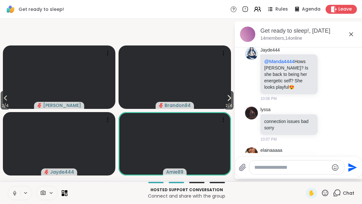
scroll to position [321, 0]
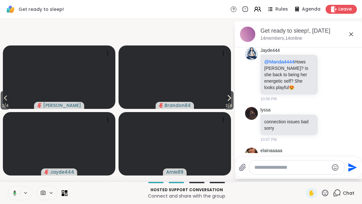
click at [230, 109] on span "2 / 4" at bounding box center [229, 106] width 9 height 8
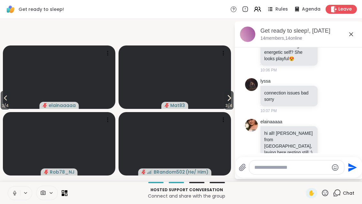
scroll to position [351, 0]
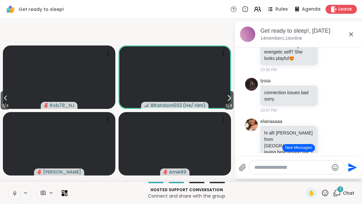
click at [230, 102] on icon at bounding box center [229, 98] width 8 height 8
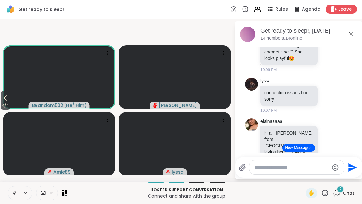
click at [1, 109] on span "4 / 4" at bounding box center [6, 106] width 10 height 8
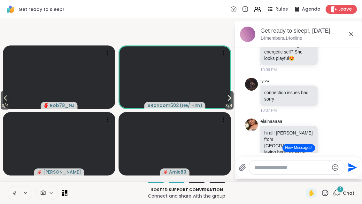
click at [5, 102] on icon at bounding box center [6, 98] width 8 height 8
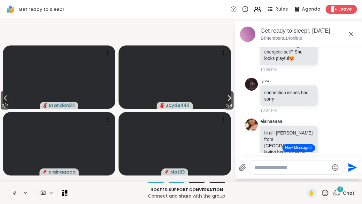
click at [10, 109] on span "2 / 4" at bounding box center [5, 106] width 9 height 8
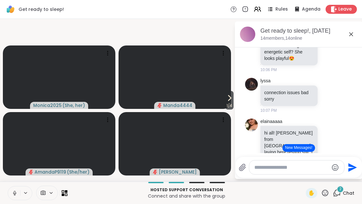
click at [225, 109] on span "1 / 4" at bounding box center [229, 106] width 8 height 8
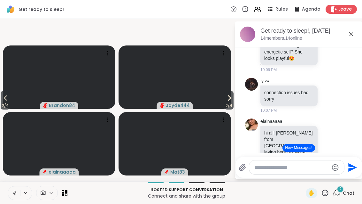
click at [237, 113] on div "[DATE] AmandaP9119 alls I ask is not to be called Mandy . 10:02 PM Amie89 YouTu…" at bounding box center [299, 190] width 128 height 987
click at [229, 102] on icon at bounding box center [229, 98] width 8 height 8
click at [237, 113] on div "[DATE] AmandaP9119 alls I ask is not to be called Mandy . 10:02 PM Amie89 YouTu…" at bounding box center [299, 190] width 128 height 987
click at [233, 109] on button "3 / 4" at bounding box center [229, 100] width 9 height 19
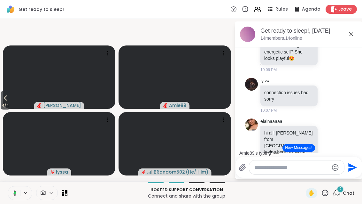
click at [302, 152] on button "New Messages!" at bounding box center [299, 148] width 32 height 8
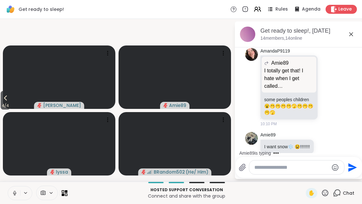
scroll to position [850, 0]
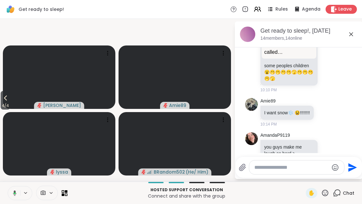
click at [2, 109] on button "4 / 4" at bounding box center [6, 100] width 10 height 19
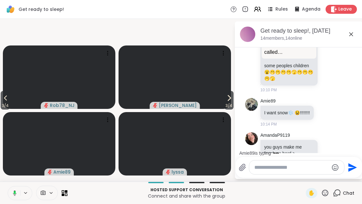
click at [2, 109] on button "3 / 4" at bounding box center [5, 100] width 9 height 19
click at [233, 109] on span "2 / 4" at bounding box center [229, 106] width 9 height 8
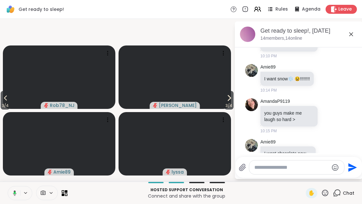
click at [222, 108] on video at bounding box center [175, 76] width 113 height 63
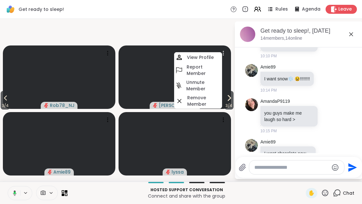
click at [233, 109] on button "3 / 4" at bounding box center [229, 100] width 9 height 19
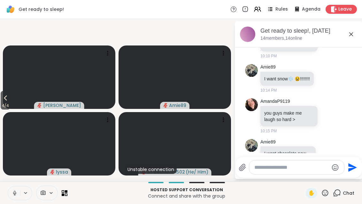
click at [349, 37] on icon at bounding box center [352, 34] width 8 height 8
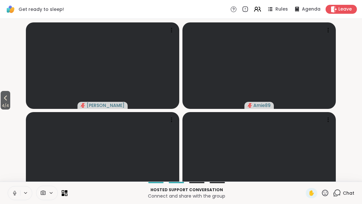
click at [4, 102] on icon at bounding box center [6, 98] width 8 height 8
click at [10, 109] on button "3 / 4" at bounding box center [5, 100] width 9 height 19
click at [1, 109] on span "2 / 4" at bounding box center [5, 106] width 9 height 8
click at [361, 109] on span "1 / 4" at bounding box center [357, 106] width 8 height 8
click at [361, 109] on button "2 / 4" at bounding box center [356, 100] width 9 height 19
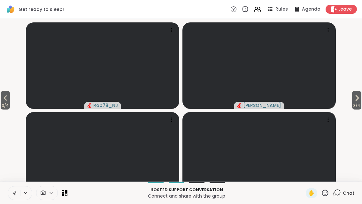
click at [2, 109] on span "3 / 4" at bounding box center [5, 106] width 9 height 8
click at [9, 109] on span "2 / 4" at bounding box center [5, 106] width 9 height 8
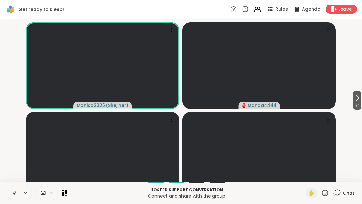
click at [361, 109] on button "1 / 4" at bounding box center [357, 100] width 8 height 19
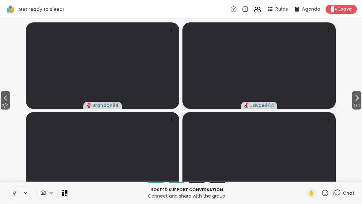
click at [358, 109] on span "2 / 4" at bounding box center [356, 106] width 9 height 8
click at [361, 103] on button "3 / 4" at bounding box center [356, 100] width 9 height 19
click at [6, 102] on icon at bounding box center [6, 98] width 8 height 8
click at [357, 109] on span "3 / 4" at bounding box center [356, 106] width 9 height 8
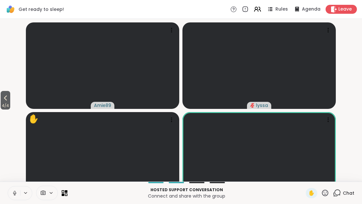
click at [1, 104] on button "4 / 4" at bounding box center [6, 100] width 10 height 19
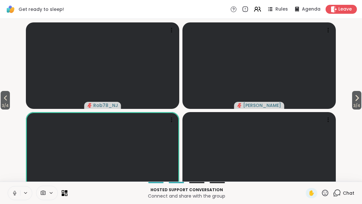
click at [1, 109] on button "3 / 4" at bounding box center [5, 100] width 9 height 19
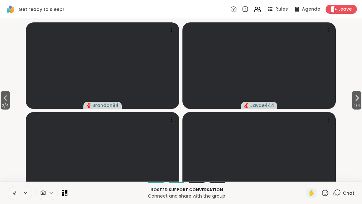
click at [361, 109] on button "2 / 4" at bounding box center [356, 100] width 9 height 19
click at [262, 9] on icon at bounding box center [258, 9] width 8 height 8
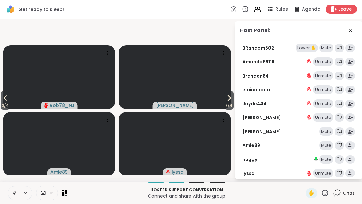
click at [332, 129] on div "Mute" at bounding box center [327, 131] width 14 height 9
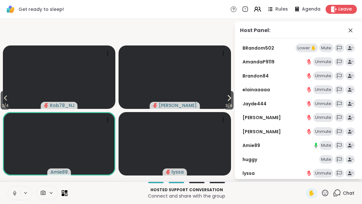
click at [332, 156] on div "Mute" at bounding box center [327, 159] width 14 height 9
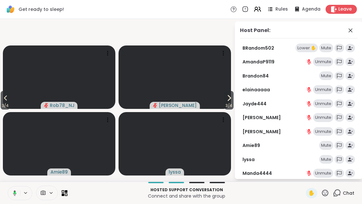
click at [329, 160] on div "Mute" at bounding box center [327, 159] width 14 height 9
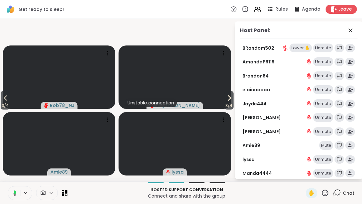
click at [354, 31] on icon at bounding box center [351, 31] width 8 height 8
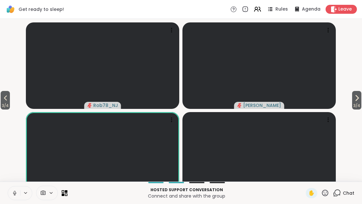
click at [362, 103] on button "3 / 4" at bounding box center [356, 100] width 9 height 19
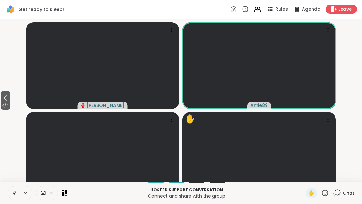
click at [1, 109] on button "4 / 4" at bounding box center [6, 100] width 10 height 19
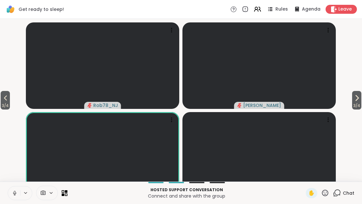
click at [361, 108] on button "3 / 4" at bounding box center [356, 100] width 9 height 19
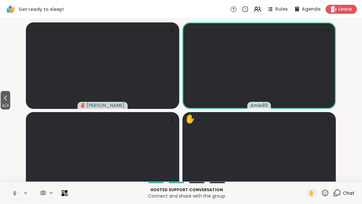
click at [262, 9] on icon at bounding box center [258, 9] width 8 height 8
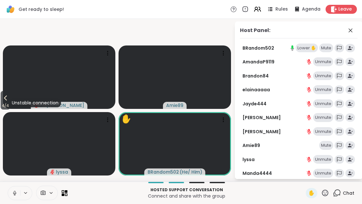
click at [316, 44] on div "Lower ✋" at bounding box center [307, 47] width 22 height 9
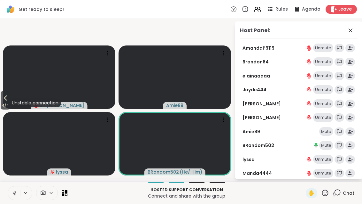
click at [357, 26] on div "Host Panel: AmandaP9119 Unmute Brandon84 Unmute elainaaaaa Unmute Jayde444 Unmu…" at bounding box center [299, 99] width 128 height 157
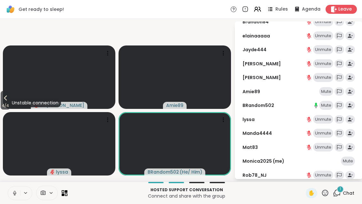
scroll to position [40, 0]
click at [345, 196] on span "Chat" at bounding box center [349, 193] width 12 height 6
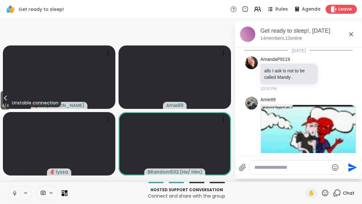
scroll to position [941, 0]
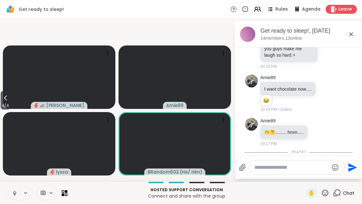
click at [351, 35] on icon at bounding box center [352, 34] width 8 height 8
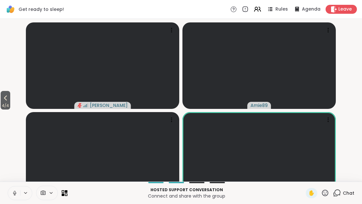
click at [3, 102] on icon at bounding box center [6, 98] width 8 height 8
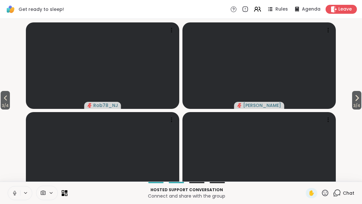
click at [1, 108] on button "3 / 4" at bounding box center [5, 100] width 9 height 19
click at [1, 109] on span "2 / 4" at bounding box center [5, 106] width 9 height 8
click at [361, 109] on button "1 / 4" at bounding box center [357, 100] width 8 height 19
click at [361, 109] on span "2 / 4" at bounding box center [356, 106] width 9 height 8
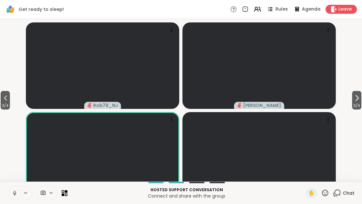
click at [357, 109] on span "3 / 4" at bounding box center [356, 106] width 9 height 8
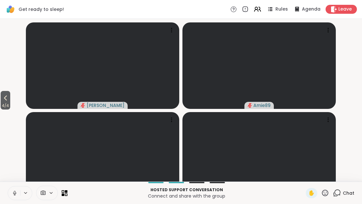
click at [1, 109] on button "4 / 4" at bounding box center [6, 100] width 10 height 19
click at [4, 102] on icon at bounding box center [6, 98] width 8 height 8
click at [1, 106] on button "2 / 4" at bounding box center [5, 100] width 9 height 19
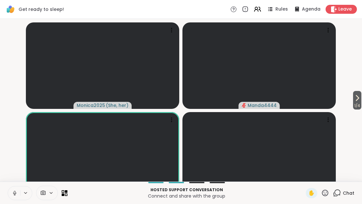
click at [361, 106] on button "1 / 4" at bounding box center [357, 100] width 8 height 19
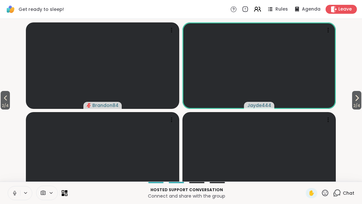
click at [256, 10] on icon at bounding box center [258, 9] width 8 height 8
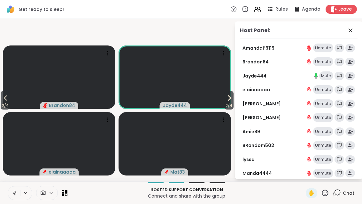
click at [355, 28] on span at bounding box center [351, 31] width 9 height 8
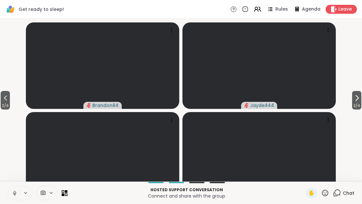
click at [361, 109] on button "2 / 4" at bounding box center [356, 100] width 9 height 19
click at [361, 108] on button "3 / 4" at bounding box center [356, 100] width 9 height 19
click at [10, 109] on button "4 / 4" at bounding box center [6, 100] width 10 height 19
click at [9, 102] on icon at bounding box center [6, 98] width 8 height 8
click at [3, 102] on icon at bounding box center [6, 98] width 8 height 8
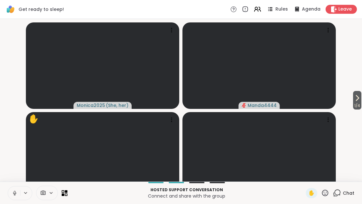
click at [361, 109] on span "1 / 4" at bounding box center [357, 106] width 8 height 8
click at [360, 109] on span "2 / 4" at bounding box center [356, 106] width 9 height 8
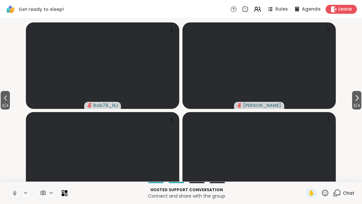
click at [357, 109] on span "3 / 4" at bounding box center [356, 106] width 9 height 8
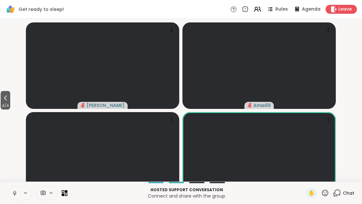
click at [4, 102] on icon at bounding box center [6, 98] width 8 height 8
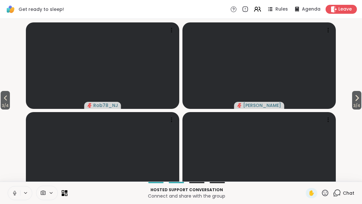
click at [5, 109] on span "3 / 4" at bounding box center [5, 106] width 9 height 8
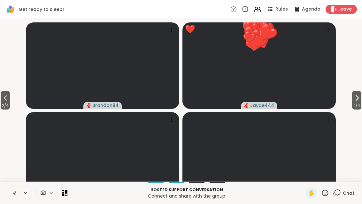
click at [1, 109] on button "2 / 4" at bounding box center [5, 100] width 9 height 19
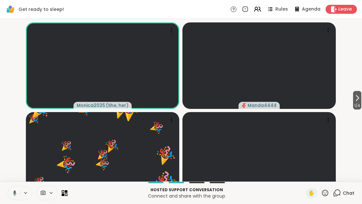
click at [357, 109] on span "1 / 4" at bounding box center [357, 106] width 8 height 8
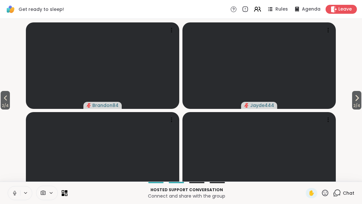
click at [361, 109] on span "2 / 4" at bounding box center [356, 106] width 9 height 8
click at [358, 102] on icon at bounding box center [357, 98] width 8 height 8
click at [2, 109] on button "4 / 4" at bounding box center [6, 100] width 10 height 19
click at [7, 100] on icon at bounding box center [5, 97] width 3 height 5
click at [5, 109] on span "2 / 4" at bounding box center [5, 106] width 9 height 8
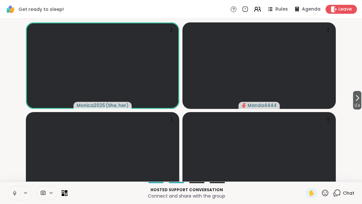
click at [361, 109] on span "1 / 4" at bounding box center [357, 106] width 8 height 8
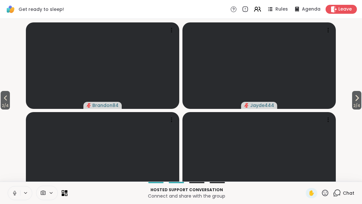
click at [352, 109] on span "2 / 4" at bounding box center [356, 106] width 9 height 8
click at [361, 106] on button "3 / 4" at bounding box center [356, 100] width 9 height 19
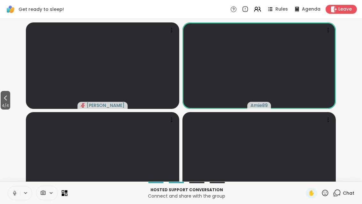
click at [1, 108] on button "4 / 4" at bounding box center [6, 100] width 10 height 19
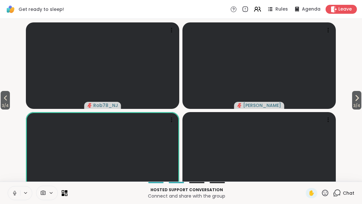
click at [4, 102] on icon at bounding box center [6, 98] width 8 height 8
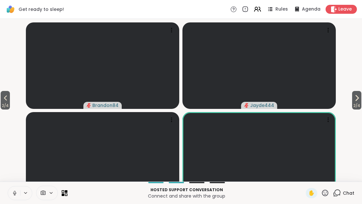
click at [361, 109] on button "2 / 4" at bounding box center [356, 100] width 9 height 19
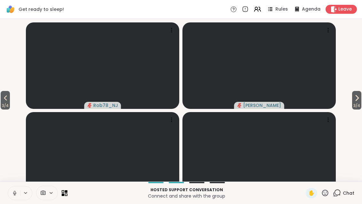
click at [361, 106] on button "3 / 4" at bounding box center [356, 100] width 9 height 19
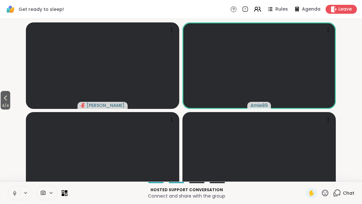
click at [16, 108] on video-player-container "4 / 4 [PERSON_NAME] Amie89 lyssa BRandom502 ( He/ Him )" at bounding box center [181, 99] width 355 height 157
click at [1, 109] on button "4 / 4" at bounding box center [6, 100] width 10 height 19
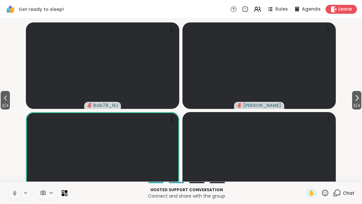
click at [2, 109] on button "3 / 4" at bounding box center [5, 100] width 9 height 19
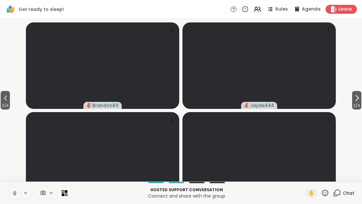
click at [4, 102] on icon at bounding box center [6, 98] width 8 height 8
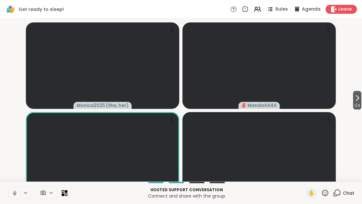
click at [360, 102] on icon at bounding box center [358, 98] width 8 height 8
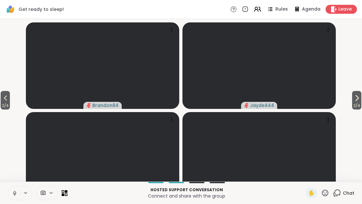
click at [359, 102] on icon at bounding box center [357, 98] width 8 height 8
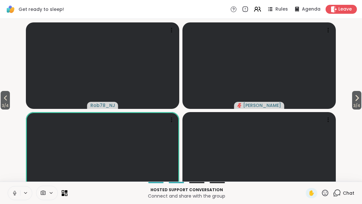
click at [360, 109] on span "3 / 4" at bounding box center [356, 106] width 9 height 8
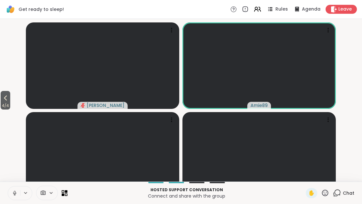
click at [1, 109] on span "4 / 4" at bounding box center [6, 106] width 10 height 8
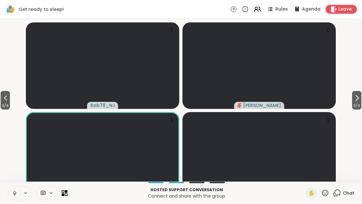
click at [3, 102] on icon at bounding box center [6, 98] width 8 height 8
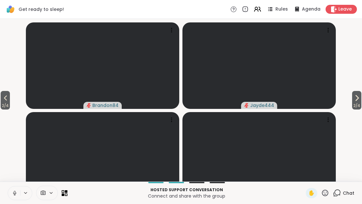
click at [2, 102] on icon at bounding box center [6, 98] width 8 height 8
click at [66, 196] on icon at bounding box center [65, 193] width 6 height 6
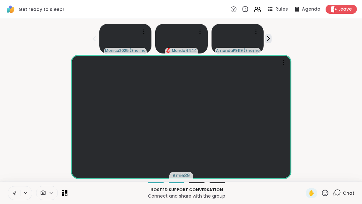
click at [75, 199] on p "Connect and share with the group" at bounding box center [186, 196] width 231 height 6
click at [71, 203] on div "Hosted support conversation Connect and share with the group ✋ Chat" at bounding box center [181, 192] width 362 height 22
click at [67, 193] on icon at bounding box center [66, 191] width 3 height 3
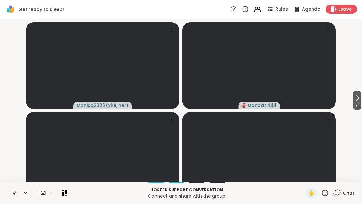
click at [361, 99] on div "1 / 4 Monica2025 ( She, her ) Manda4444 AmandaP9119 ( She/her ) [PERSON_NAME]" at bounding box center [181, 100] width 362 height 162
click at [361, 109] on button "1 / 4" at bounding box center [357, 100] width 8 height 19
click at [361, 107] on button "2 / 4" at bounding box center [356, 100] width 9 height 19
click at [358, 109] on span "3 / 4" at bounding box center [356, 106] width 9 height 8
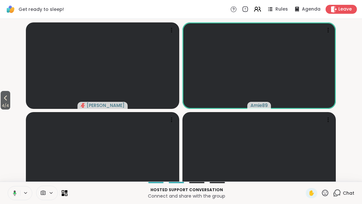
click at [10, 109] on button "4 / 4" at bounding box center [6, 100] width 10 height 19
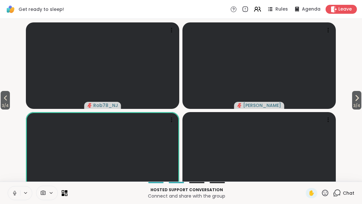
click at [4, 109] on span "3 / 4" at bounding box center [5, 106] width 9 height 8
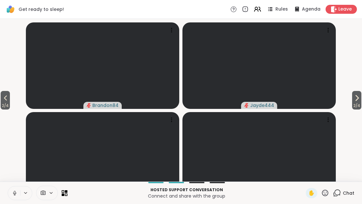
click at [0, 121] on div "2 / 4 2 / 4 Brandon84 Jayde444 elainaaaaa Mat83" at bounding box center [181, 100] width 362 height 162
click at [0, 120] on div "2 / 4 2 / 4 Brandon84 Jayde444 elainaaaaa Mat83" at bounding box center [181, 100] width 362 height 162
click at [6, 109] on span "2 / 4" at bounding box center [5, 106] width 9 height 8
click at [255, 11] on icon at bounding box center [258, 9] width 8 height 8
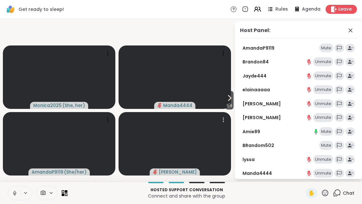
click at [222, 112] on video at bounding box center [175, 143] width 113 height 63
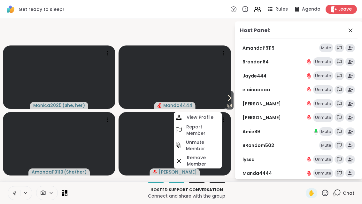
click at [126, 179] on video-player-container "1 / 4 Monica2025 ( She, her ) Manda4444 AmandaP9119 ( She/her ) [PERSON_NAME] V…" at bounding box center [117, 99] width 227 height 157
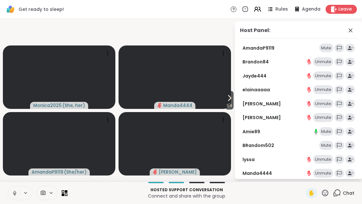
click at [62, 195] on icon at bounding box center [63, 194] width 3 height 3
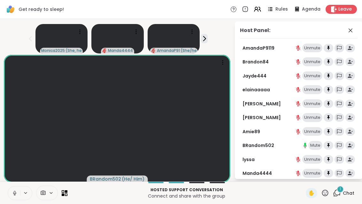
click at [340, 197] on icon at bounding box center [337, 193] width 8 height 8
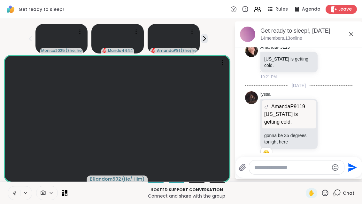
scroll to position [1052, 0]
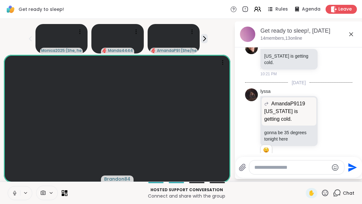
click at [354, 31] on icon at bounding box center [352, 34] width 8 height 8
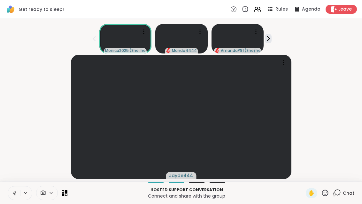
click at [69, 203] on div "Hosted support conversation Connect and share with the group ✋ Chat" at bounding box center [181, 192] width 362 height 22
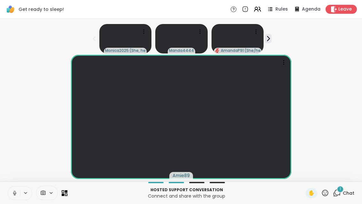
click at [344, 196] on span "Chat" at bounding box center [349, 193] width 12 height 6
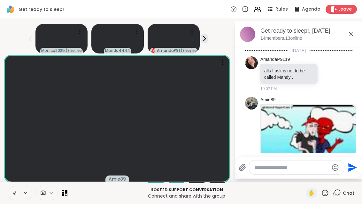
scroll to position [1101, 0]
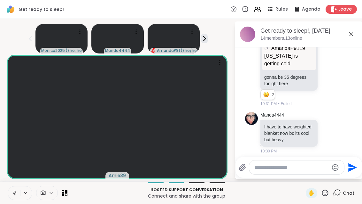
click at [344, 195] on span "Chat" at bounding box center [349, 193] width 12 height 6
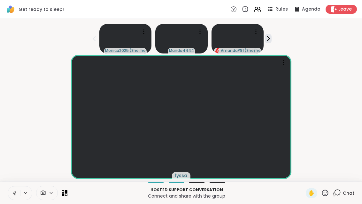
click at [340, 198] on div "Chat" at bounding box center [343, 193] width 21 height 10
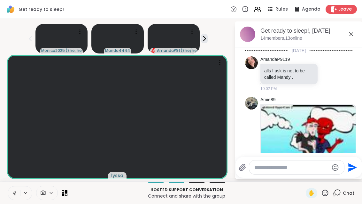
scroll to position [1100, 0]
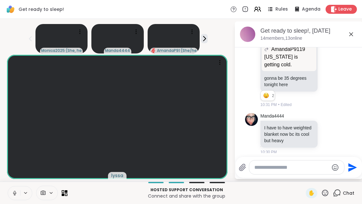
click at [355, 35] on icon at bounding box center [352, 34] width 8 height 8
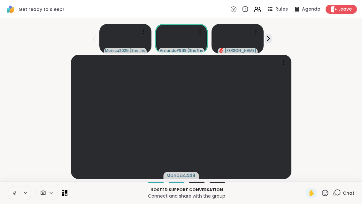
click at [67, 191] on icon at bounding box center [66, 191] width 3 height 3
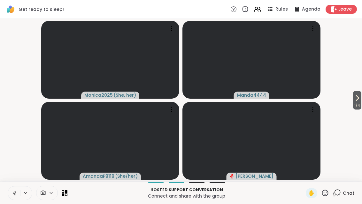
click at [360, 100] on icon at bounding box center [358, 98] width 8 height 8
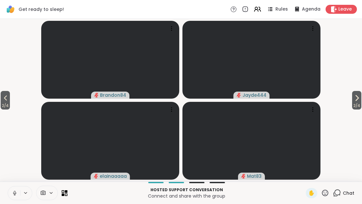
click at [360, 102] on span "2 / 4" at bounding box center [356, 106] width 9 height 8
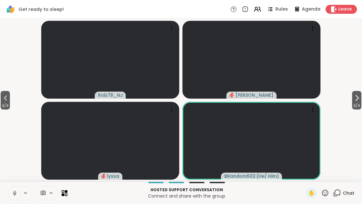
click at [70, 200] on div "Hosted support conversation Connect and share with the group ✋ Chat" at bounding box center [181, 192] width 362 height 22
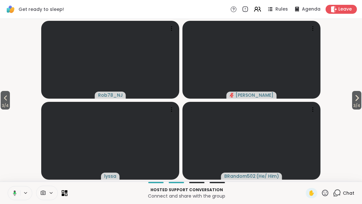
click at [361, 99] on button "3 / 4" at bounding box center [356, 100] width 9 height 19
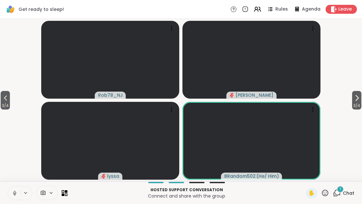
click at [1, 93] on button "3 / 4" at bounding box center [5, 100] width 9 height 19
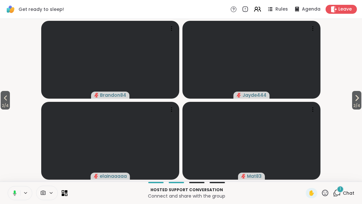
click at [4, 104] on span "2 / 4" at bounding box center [5, 106] width 9 height 8
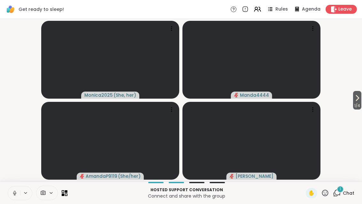
click at [348, 196] on div "1 Chat" at bounding box center [343, 193] width 21 height 10
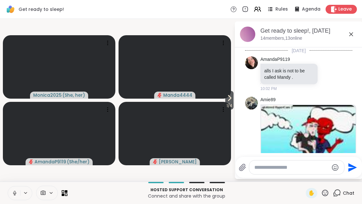
scroll to position [1161, 0]
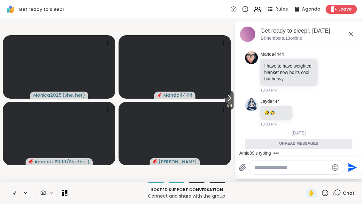
click at [352, 33] on icon at bounding box center [352, 34] width 8 height 8
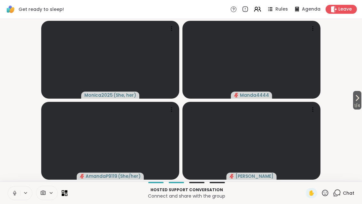
click at [358, 100] on icon at bounding box center [358, 98] width 8 height 8
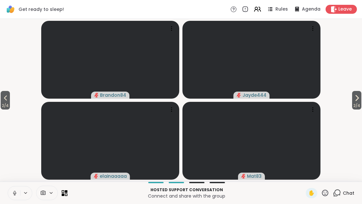
click at [354, 103] on span "2 / 4" at bounding box center [356, 106] width 9 height 8
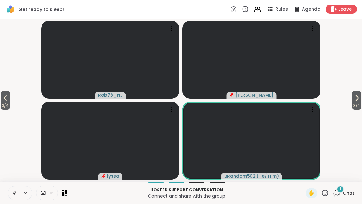
click at [349, 196] on div "1 Chat" at bounding box center [343, 193] width 21 height 10
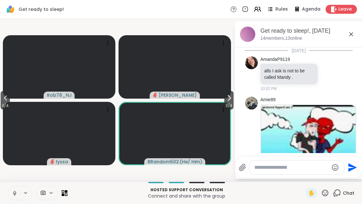
scroll to position [1231, 0]
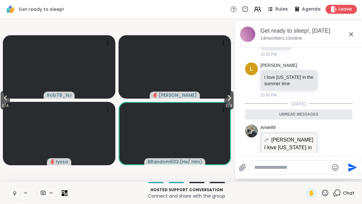
click at [352, 38] on icon at bounding box center [352, 34] width 8 height 8
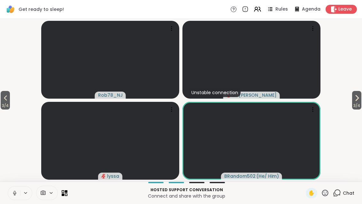
click at [361, 103] on span "3 / 4" at bounding box center [356, 106] width 9 height 8
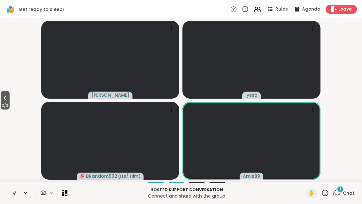
click at [343, 188] on div "1" at bounding box center [340, 189] width 7 height 7
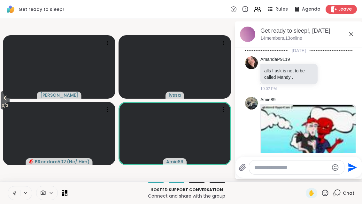
scroll to position [1305, 0]
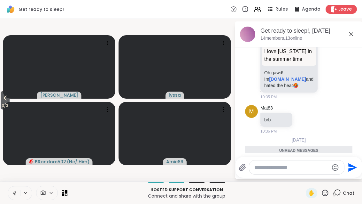
click at [351, 37] on icon at bounding box center [352, 34] width 8 height 8
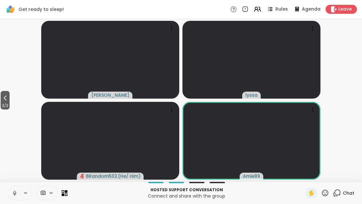
click at [10, 99] on button "3 / 3" at bounding box center [5, 100] width 9 height 19
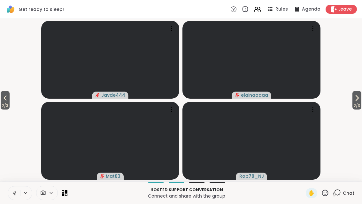
click at [4, 97] on icon at bounding box center [5, 98] width 8 height 8
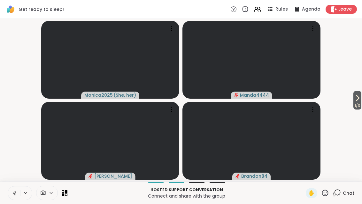
click at [359, 103] on span "1 / 3" at bounding box center [358, 106] width 8 height 8
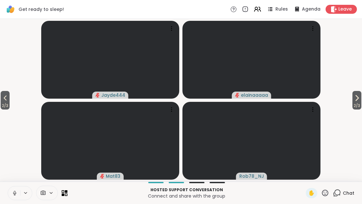
click at [353, 103] on span "2 / 3" at bounding box center [357, 106] width 9 height 8
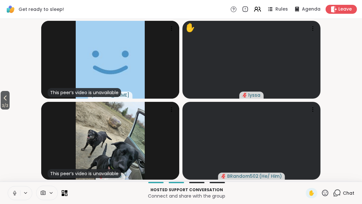
click at [4, 103] on span "3 / 3" at bounding box center [5, 106] width 9 height 8
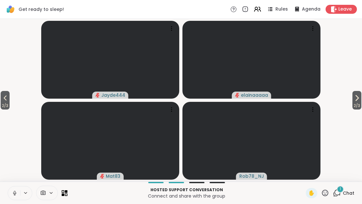
click at [341, 195] on icon at bounding box center [337, 193] width 8 height 8
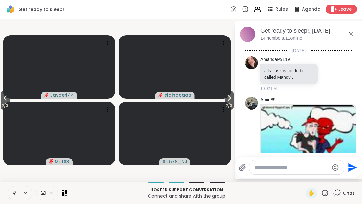
scroll to position [1346, 0]
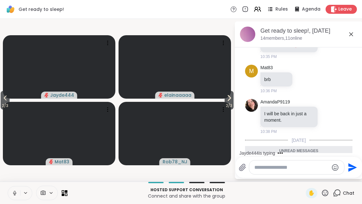
click at [352, 35] on icon at bounding box center [352, 34] width 8 height 8
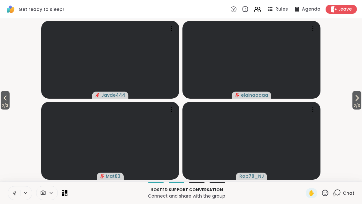
click at [362, 102] on span "2 / 3" at bounding box center [357, 106] width 9 height 8
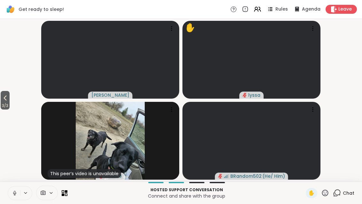
click at [3, 104] on span "3 / 3" at bounding box center [5, 106] width 9 height 8
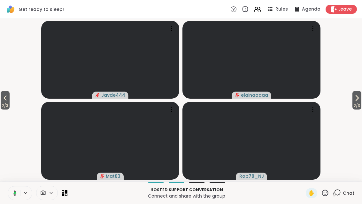
click at [5, 103] on span "2 / 3" at bounding box center [5, 106] width 9 height 8
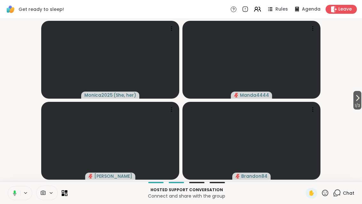
click at [361, 97] on button "1 / 3" at bounding box center [358, 100] width 8 height 19
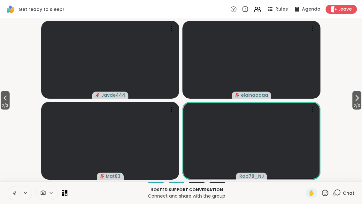
click at [353, 103] on span "2 / 3" at bounding box center [357, 106] width 9 height 8
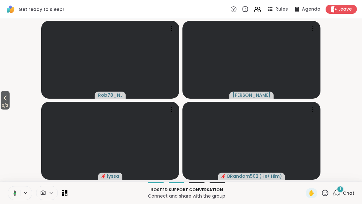
click at [345, 192] on span "Chat" at bounding box center [349, 193] width 12 height 6
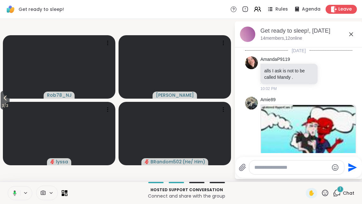
scroll to position [1386, 0]
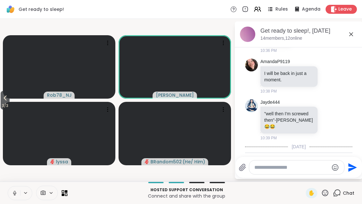
click at [351, 37] on icon at bounding box center [352, 34] width 8 height 8
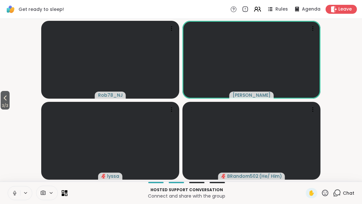
click at [340, 197] on div "Chat" at bounding box center [343, 193] width 21 height 10
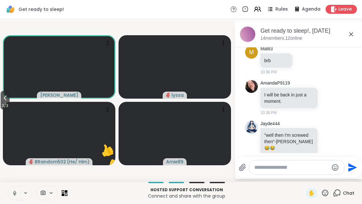
scroll to position [1364, 0]
click at [354, 33] on icon at bounding box center [352, 34] width 8 height 8
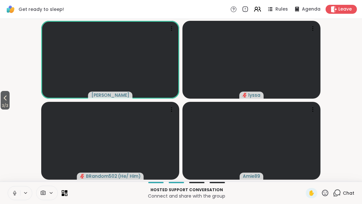
click at [259, 12] on icon at bounding box center [258, 9] width 8 height 8
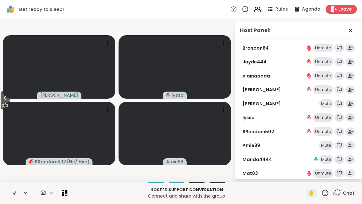
click at [329, 104] on div "Mute" at bounding box center [327, 103] width 14 height 9
click at [351, 30] on icon at bounding box center [351, 30] width 4 height 4
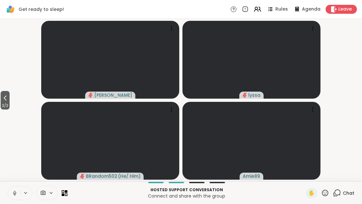
click at [5, 95] on icon at bounding box center [5, 98] width 8 height 8
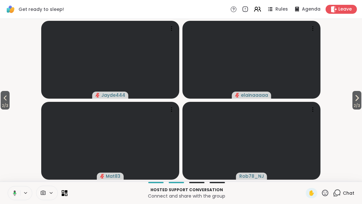
click at [1, 104] on span "2 / 3" at bounding box center [5, 106] width 9 height 8
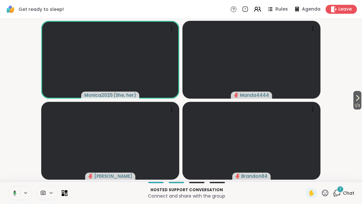
click at [344, 193] on span "Chat" at bounding box center [349, 193] width 12 height 6
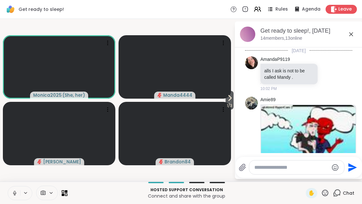
scroll to position [1438, 0]
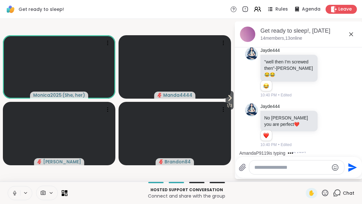
click at [355, 32] on icon at bounding box center [352, 34] width 8 height 8
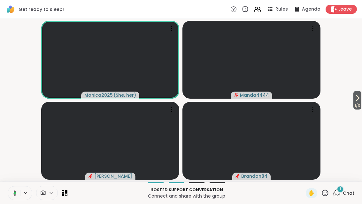
click at [361, 99] on button "1 / 3" at bounding box center [358, 100] width 8 height 19
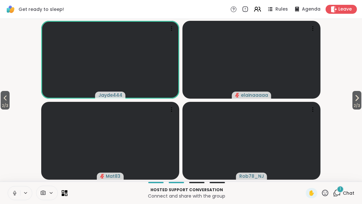
click at [340, 190] on span "1" at bounding box center [340, 188] width 1 height 5
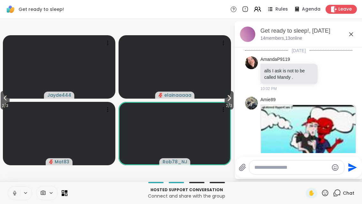
scroll to position [1491, 0]
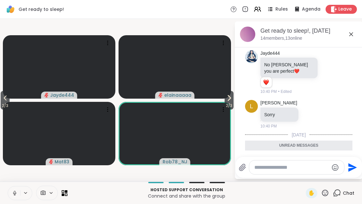
click at [292, 169] on textarea "Type your message" at bounding box center [292, 167] width 75 height 6
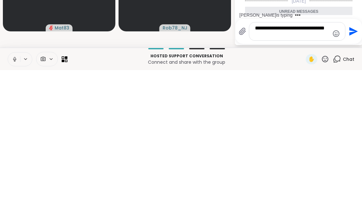
type textarea "**********"
click at [359, 156] on div "**********" at bounding box center [299, 165] width 120 height 19
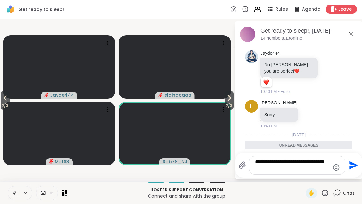
click at [353, 170] on icon "Send" at bounding box center [353, 165] width 10 height 10
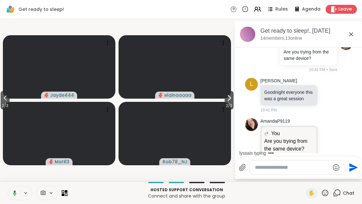
scroll to position [1725, 0]
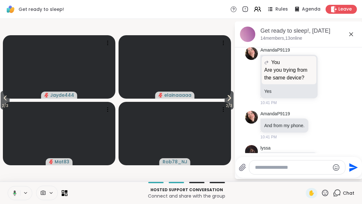
click at [227, 104] on span "2 / 3" at bounding box center [229, 106] width 9 height 8
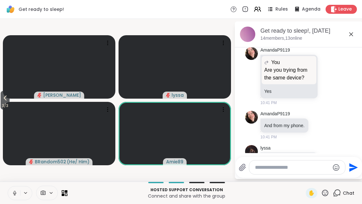
click at [2, 100] on icon at bounding box center [5, 98] width 8 height 8
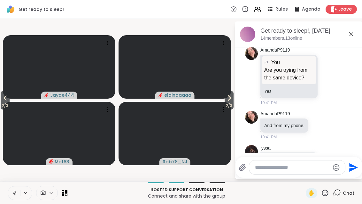
click at [7, 100] on icon at bounding box center [5, 97] width 3 height 5
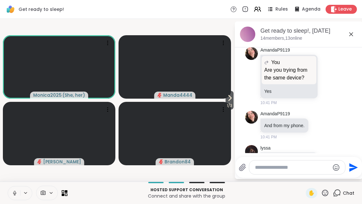
click at [232, 101] on icon at bounding box center [230, 98] width 8 height 8
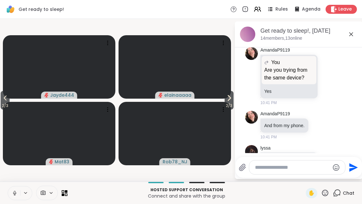
click at [231, 104] on span "2 / 3" at bounding box center [229, 106] width 9 height 8
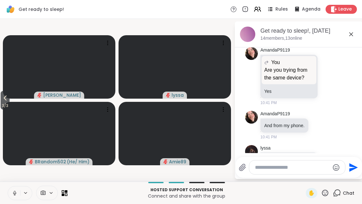
click at [10, 96] on button "3 / 3" at bounding box center [5, 100] width 9 height 19
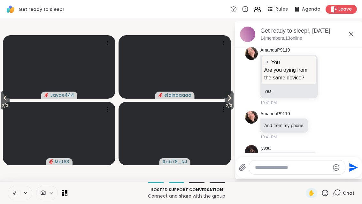
click at [3, 99] on icon at bounding box center [5, 98] width 8 height 8
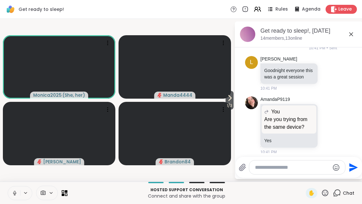
scroll to position [1664, 0]
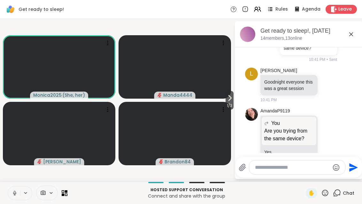
click at [327, 184] on icon at bounding box center [327, 186] width 4 height 4
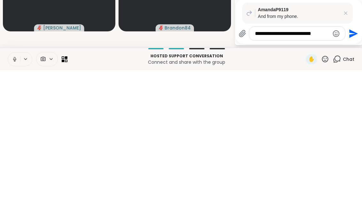
type textarea "**********"
click at [352, 162] on icon "Send" at bounding box center [353, 167] width 10 height 10
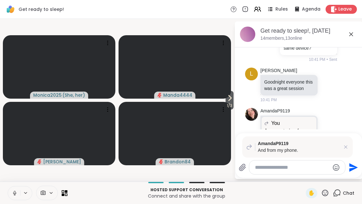
scroll to position [1787, 0]
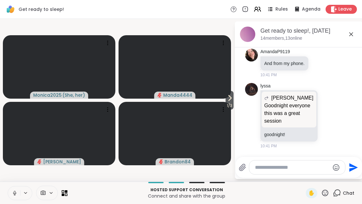
click at [355, 32] on icon at bounding box center [352, 34] width 8 height 8
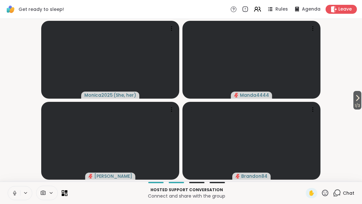
click at [361, 101] on button "1 / 3" at bounding box center [358, 100] width 8 height 19
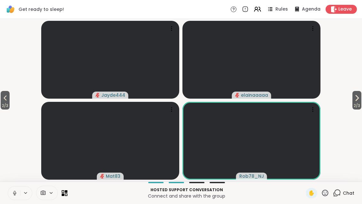
click at [353, 111] on video-player-container "2 / 3 2 / 3 Jayde444 elainaaaaa Mat83 Rob78_NJ" at bounding box center [181, 99] width 355 height 157
click at [361, 102] on span "2 / 3" at bounding box center [357, 106] width 9 height 8
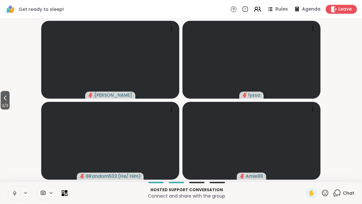
click at [5, 93] on button "3 / 3" at bounding box center [5, 100] width 9 height 19
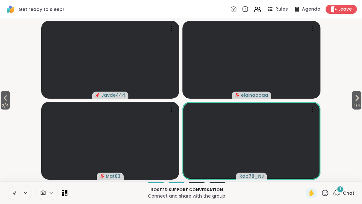
click at [360, 103] on span "2 / 4" at bounding box center [356, 106] width 9 height 8
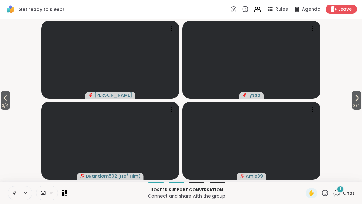
click at [357, 101] on icon at bounding box center [357, 98] width 8 height 8
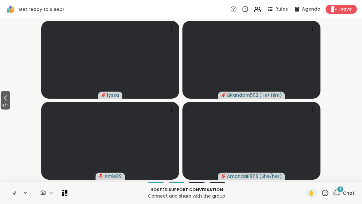
click at [344, 195] on span "Chat" at bounding box center [349, 193] width 12 height 6
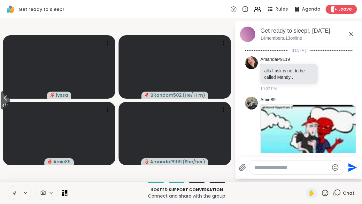
scroll to position [1836, 0]
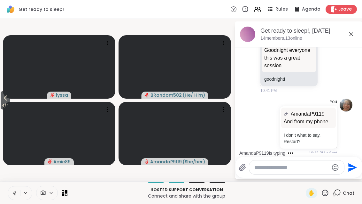
click at [304, 165] on li "Unread messages" at bounding box center [299, 172] width 116 height 15
click at [139, 146] on video at bounding box center [175, 133] width 113 height 63
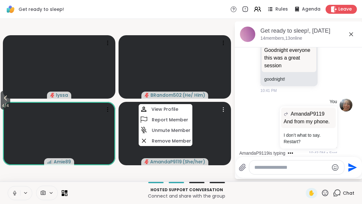
click at [343, 191] on div "Chat" at bounding box center [343, 193] width 21 height 10
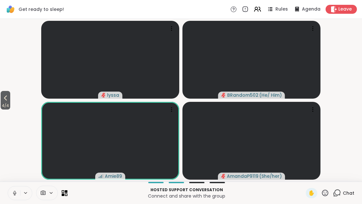
click at [342, 194] on div "Chat" at bounding box center [343, 193] width 21 height 10
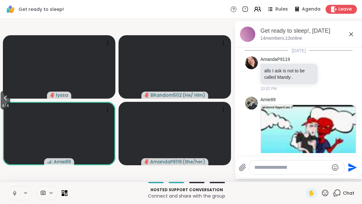
scroll to position [1814, 0]
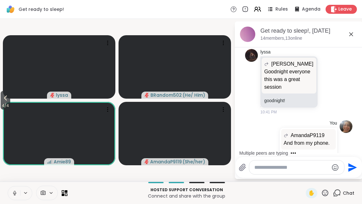
click at [340, 197] on div "Chat" at bounding box center [343, 193] width 21 height 10
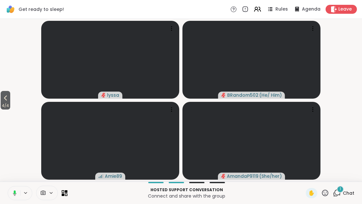
click at [347, 188] on div "1 Chat" at bounding box center [343, 193] width 21 height 10
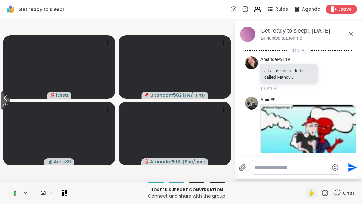
scroll to position [1882, 0]
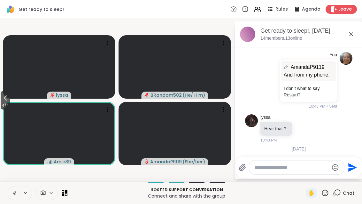
click at [346, 191] on span "Chat" at bounding box center [349, 193] width 12 height 6
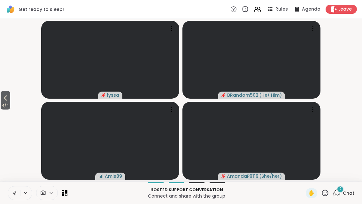
click at [347, 191] on span "Chat" at bounding box center [349, 193] width 12 height 6
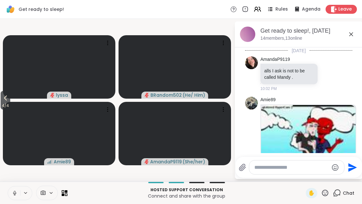
scroll to position [1959, 0]
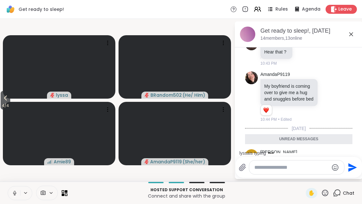
click at [343, 197] on div "Chat" at bounding box center [343, 193] width 21 height 10
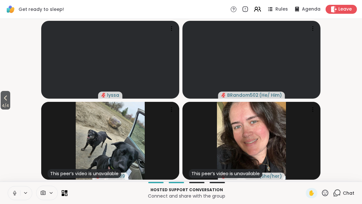
click at [4, 93] on button "4 / 4" at bounding box center [6, 100] width 10 height 19
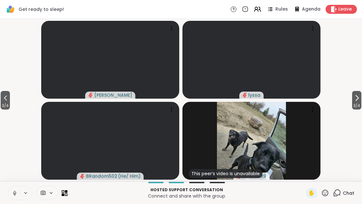
click at [3, 101] on icon at bounding box center [6, 98] width 8 height 8
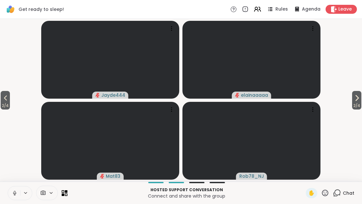
click at [2, 102] on span "2 / 4" at bounding box center [5, 106] width 9 height 8
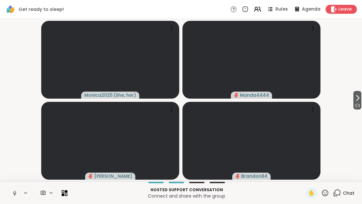
click at [359, 101] on icon at bounding box center [358, 98] width 8 height 8
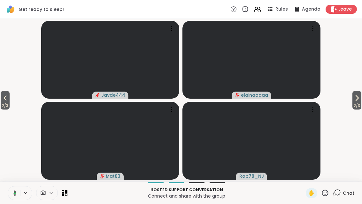
click at [359, 101] on icon at bounding box center [357, 98] width 8 height 8
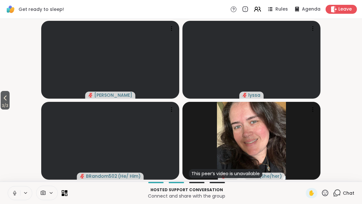
click at [1, 97] on button "3 / 3" at bounding box center [5, 100] width 9 height 19
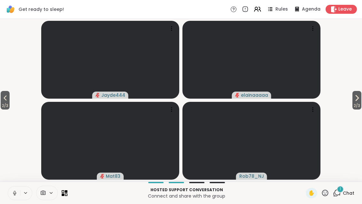
click at [10, 97] on button "2 / 3" at bounding box center [5, 100] width 9 height 19
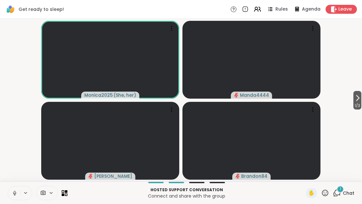
click at [339, 195] on icon at bounding box center [337, 193] width 8 height 8
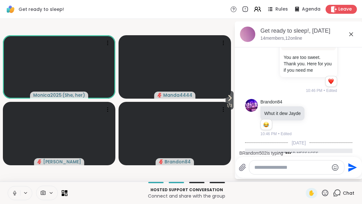
scroll to position [2310, 0]
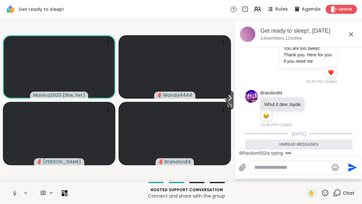
click at [331, 184] on icon at bounding box center [329, 187] width 6 height 6
click at [251, 174] on div "Select Reaction: Joy" at bounding box center [250, 177] width 6 height 6
click at [264, 184] on div "Whut it dew Jayde i'm feelin like a creeper lol" at bounding box center [289, 194] width 57 height 20
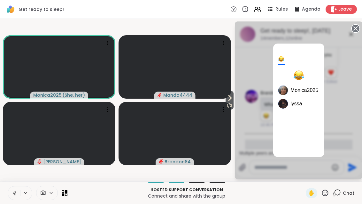
click at [358, 31] on circle at bounding box center [356, 29] width 8 height 8
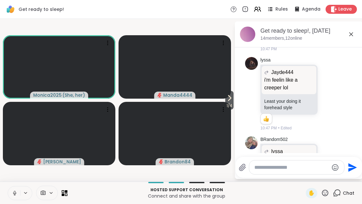
scroll to position [2538, 0]
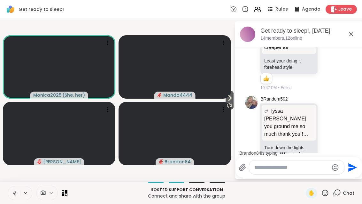
click at [232, 91] on button "1 / 3" at bounding box center [230, 100] width 8 height 19
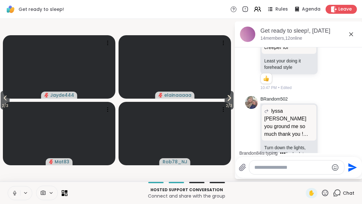
scroll to position [2609, 0]
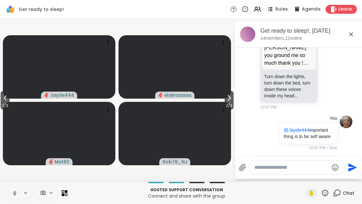
click at [226, 105] on span "2 / 3" at bounding box center [229, 106] width 9 height 8
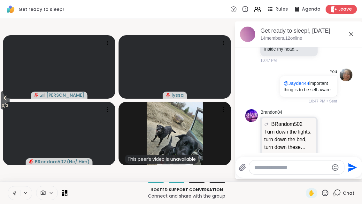
scroll to position [2733, 0]
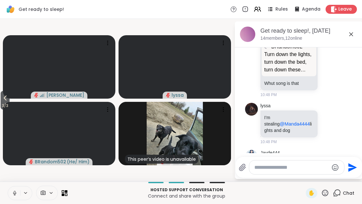
click at [6, 99] on icon at bounding box center [5, 98] width 8 height 8
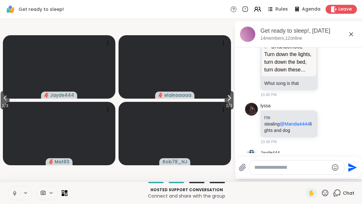
click at [10, 97] on button "2 / 3" at bounding box center [5, 100] width 9 height 19
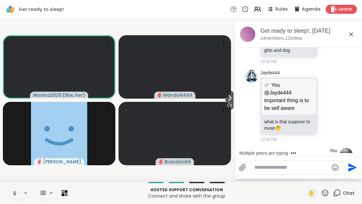
scroll to position [2883, 0]
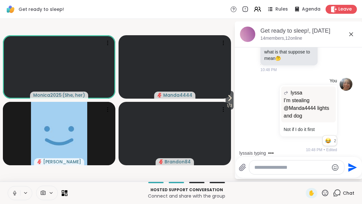
click at [231, 101] on icon at bounding box center [230, 98] width 8 height 8
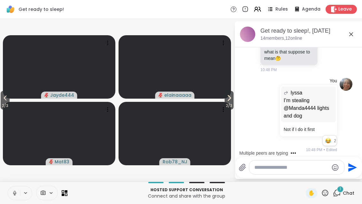
scroll to position [2923, 0]
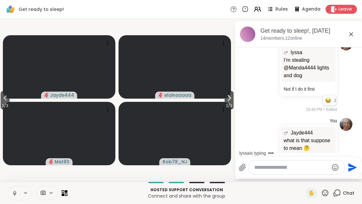
click at [233, 103] on span "2 / 3" at bounding box center [229, 106] width 9 height 8
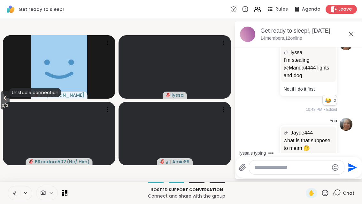
click at [2, 98] on button "3 / 3" at bounding box center [5, 100] width 9 height 19
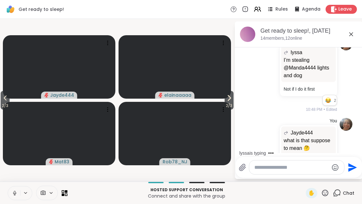
click at [3, 99] on icon at bounding box center [5, 98] width 8 height 8
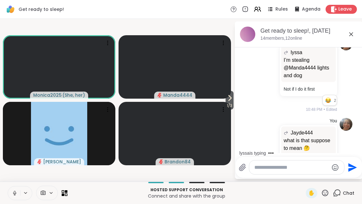
scroll to position [2993, 0]
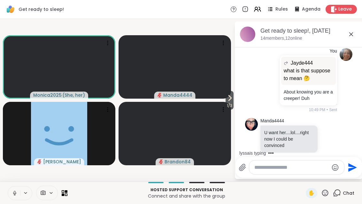
click at [223, 98] on video at bounding box center [175, 66] width 113 height 63
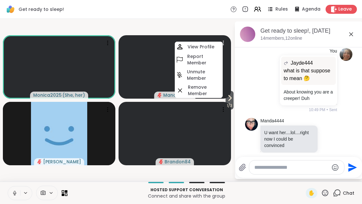
click at [229, 99] on icon at bounding box center [230, 97] width 3 height 5
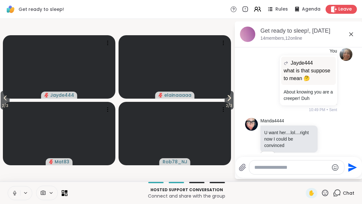
scroll to position [3077, 0]
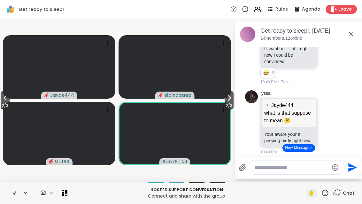
click at [233, 102] on span "2 / 3" at bounding box center [229, 106] width 9 height 8
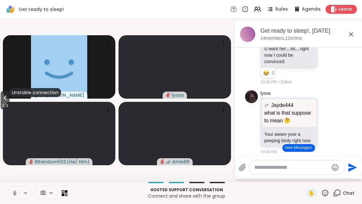
click at [5, 98] on icon at bounding box center [5, 97] width 3 height 5
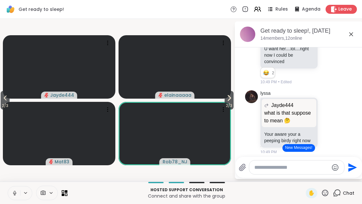
click at [6, 98] on icon at bounding box center [5, 98] width 8 height 8
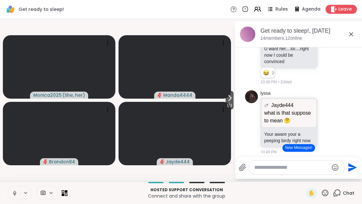
click at [230, 101] on icon at bounding box center [230, 98] width 8 height 8
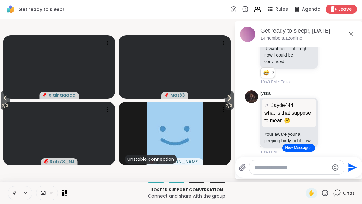
click at [232, 100] on icon at bounding box center [229, 98] width 8 height 8
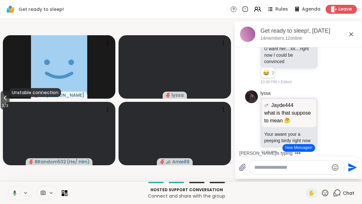
click at [3, 101] on icon at bounding box center [5, 98] width 8 height 8
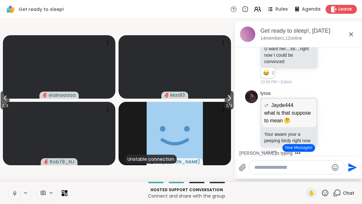
click at [5, 100] on icon at bounding box center [5, 98] width 8 height 8
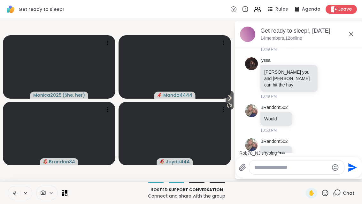
scroll to position [3399, 0]
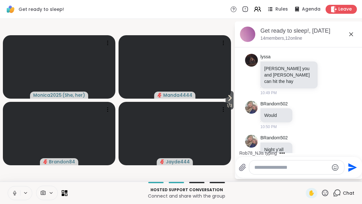
click at [233, 107] on span "1 / 3" at bounding box center [230, 106] width 8 height 8
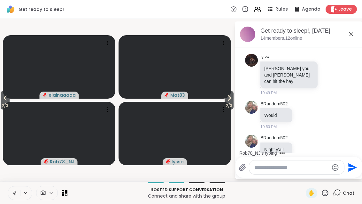
scroll to position [3433, 0]
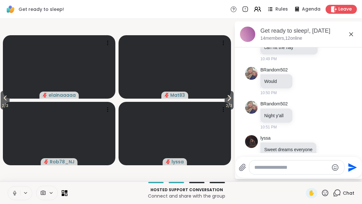
click at [233, 104] on span "2 / 3" at bounding box center [229, 106] width 9 height 8
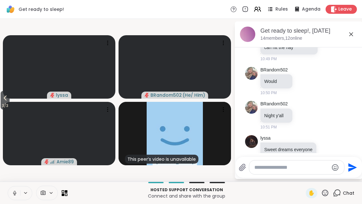
scroll to position [3442, 0]
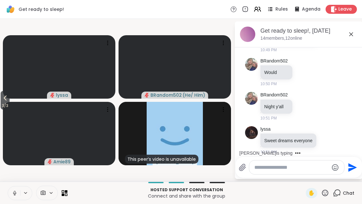
click at [289, 200] on div "Select Reaction: Joy" at bounding box center [291, 203] width 6 height 6
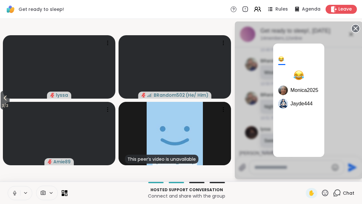
click at [279, 138] on div "Monica2025 Jayde444" at bounding box center [299, 115] width 41 height 61
click at [352, 30] on icon at bounding box center [356, 28] width 9 height 9
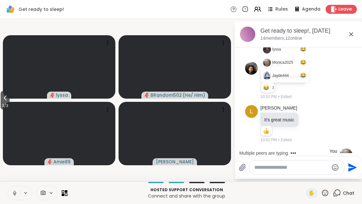
scroll to position [3608, 0]
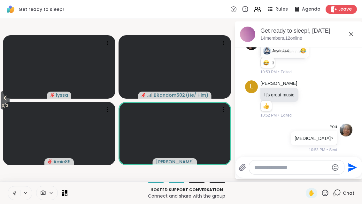
click at [10, 101] on button "3 / 3" at bounding box center [5, 100] width 9 height 19
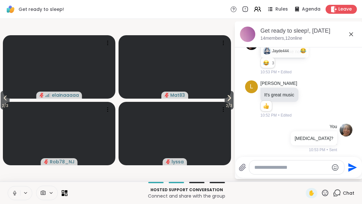
click at [6, 96] on icon at bounding box center [5, 97] width 3 height 5
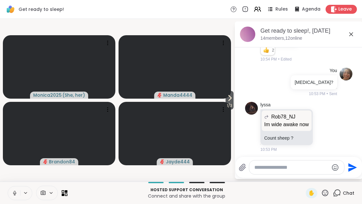
scroll to position [3664, 0]
click at [281, 199] on div "Select Reaction: Heart" at bounding box center [278, 202] width 6 height 6
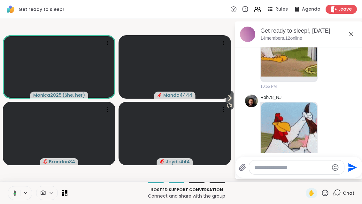
scroll to position [4164, 0]
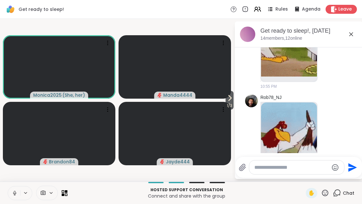
click at [231, 99] on icon at bounding box center [230, 98] width 8 height 8
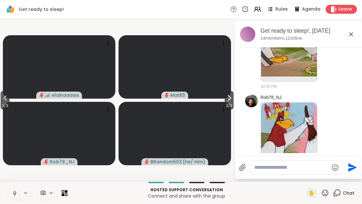
click at [226, 102] on span "2 / 3" at bounding box center [229, 106] width 9 height 8
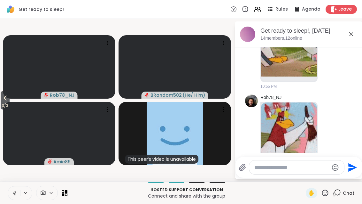
click at [1, 105] on span "3 / 3" at bounding box center [5, 106] width 9 height 8
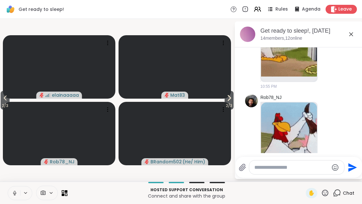
click at [1, 103] on span "2 / 3" at bounding box center [5, 106] width 9 height 8
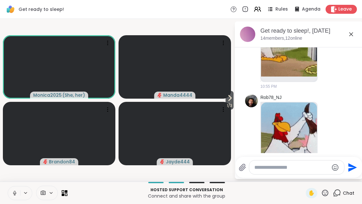
scroll to position [4204, 0]
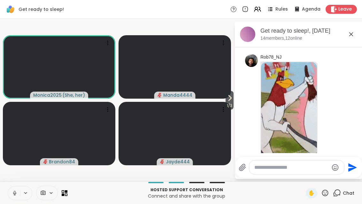
click at [227, 103] on span "1 / 3" at bounding box center [230, 106] width 8 height 8
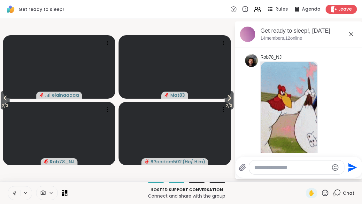
click at [228, 107] on span "2 / 3" at bounding box center [229, 106] width 9 height 8
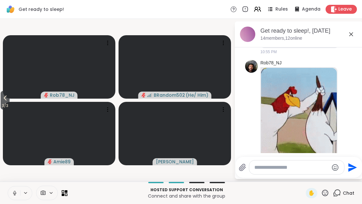
scroll to position [4302, 0]
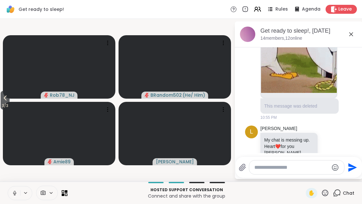
click at [2, 97] on button "3 / 3" at bounding box center [5, 100] width 9 height 19
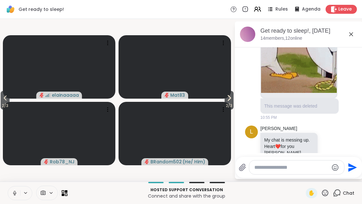
click at [2, 102] on span "2 / 3" at bounding box center [5, 106] width 9 height 8
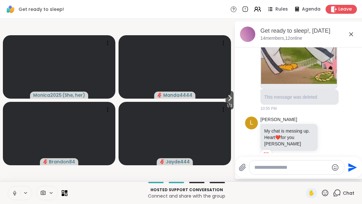
scroll to position [4358, 0]
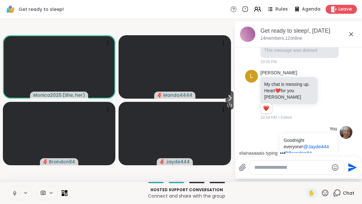
click at [284, 198] on button "Select Reaction: Heart" at bounding box center [278, 204] width 13 height 13
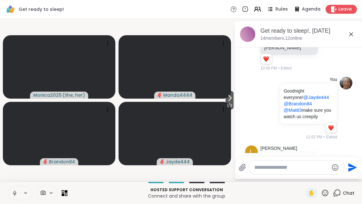
scroll to position [4478, 0]
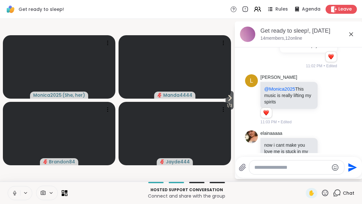
click at [231, 100] on icon at bounding box center [230, 98] width 8 height 8
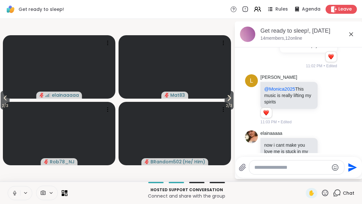
click at [229, 98] on icon at bounding box center [229, 98] width 8 height 8
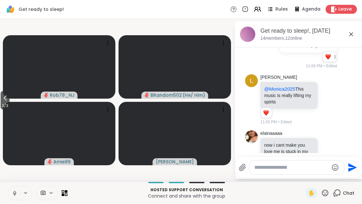
scroll to position [4558, 0]
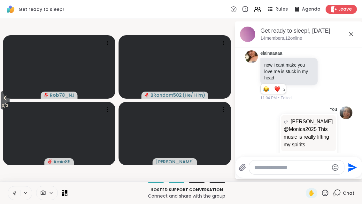
click at [2, 96] on button "3 / 3" at bounding box center [5, 100] width 9 height 19
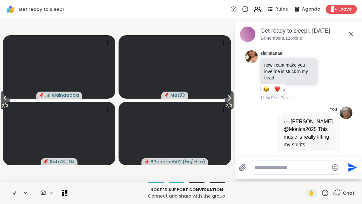
click at [10, 98] on button "2 / 3" at bounding box center [5, 100] width 9 height 19
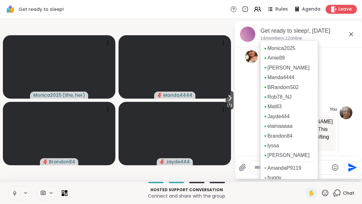
click at [351, 35] on icon at bounding box center [352, 34] width 4 height 4
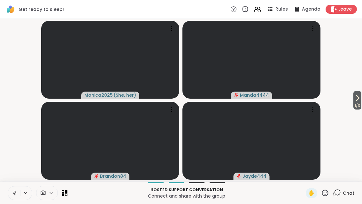
click at [361, 96] on button "1 / 3" at bounding box center [358, 100] width 8 height 19
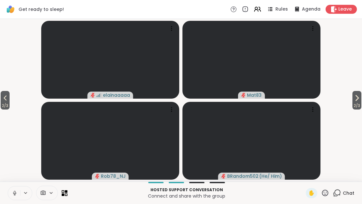
click at [358, 102] on span "2 / 3" at bounding box center [357, 106] width 9 height 8
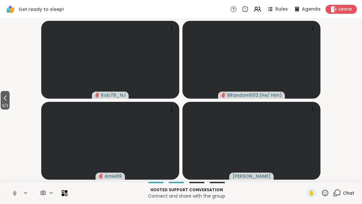
click at [3, 100] on icon at bounding box center [5, 98] width 8 height 8
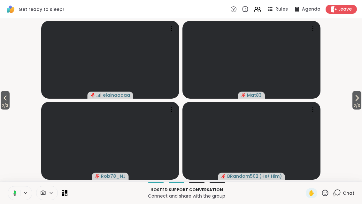
click at [4, 103] on span "2 / 3" at bounding box center [5, 106] width 9 height 8
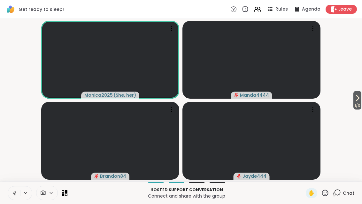
click at [361, 104] on span "1 / 3" at bounding box center [358, 106] width 8 height 8
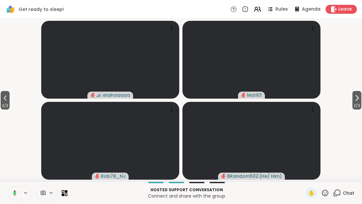
click at [348, 105] on video-player-container "2 / 3 2 / 3 elainaaaaa Mat83 Rob78_NJ BRandom502 ( He/ Him )" at bounding box center [181, 99] width 355 height 157
click at [361, 100] on button "2 / 3" at bounding box center [357, 100] width 9 height 19
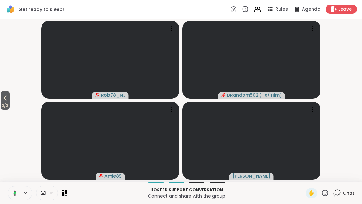
click at [4, 100] on icon at bounding box center [5, 98] width 8 height 8
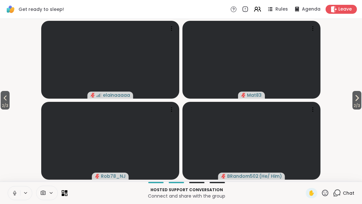
click at [5, 100] on icon at bounding box center [5, 98] width 8 height 8
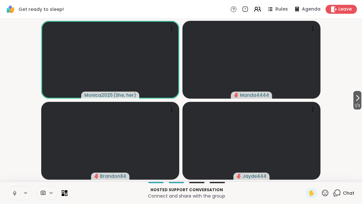
click at [361, 93] on button "1 / 3" at bounding box center [358, 100] width 8 height 19
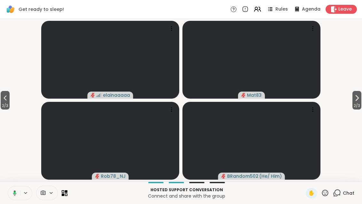
click at [358, 98] on icon at bounding box center [357, 97] width 3 height 5
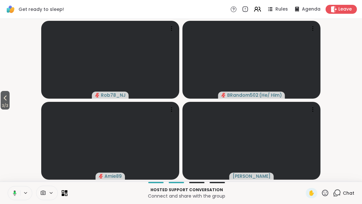
click at [2, 91] on button "3 / 3" at bounding box center [5, 100] width 9 height 19
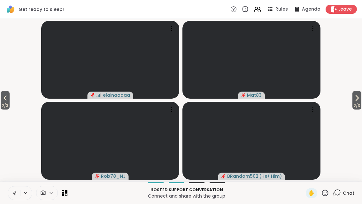
click at [3, 100] on icon at bounding box center [5, 98] width 8 height 8
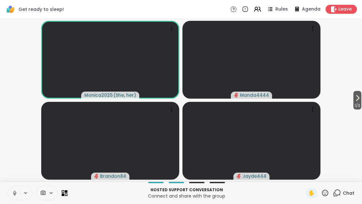
click at [362, 101] on button "1 / 3" at bounding box center [358, 100] width 8 height 19
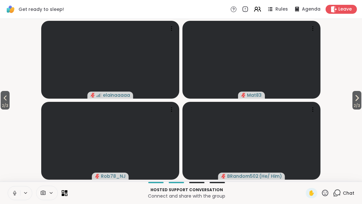
click at [353, 105] on span "2 / 3" at bounding box center [357, 106] width 9 height 8
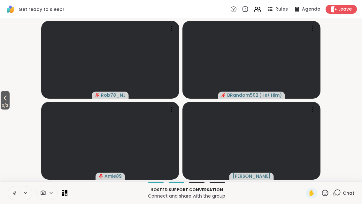
click at [2, 99] on button "3 / 3" at bounding box center [5, 100] width 9 height 19
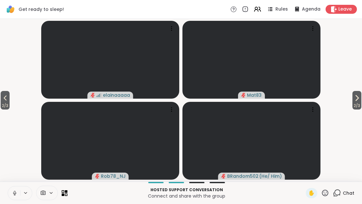
click at [4, 102] on span "2 / 3" at bounding box center [5, 106] width 9 height 8
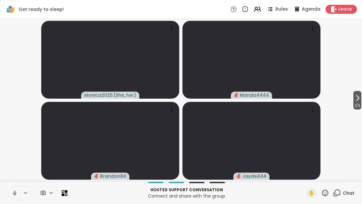
click at [262, 7] on icon at bounding box center [258, 9] width 8 height 8
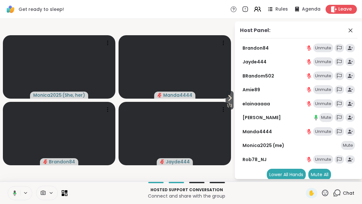
click at [331, 114] on div "Mute" at bounding box center [327, 117] width 14 height 9
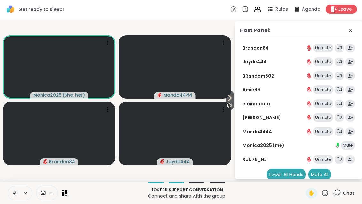
click at [354, 31] on icon at bounding box center [351, 31] width 8 height 8
